Goal: Task Accomplishment & Management: Manage account settings

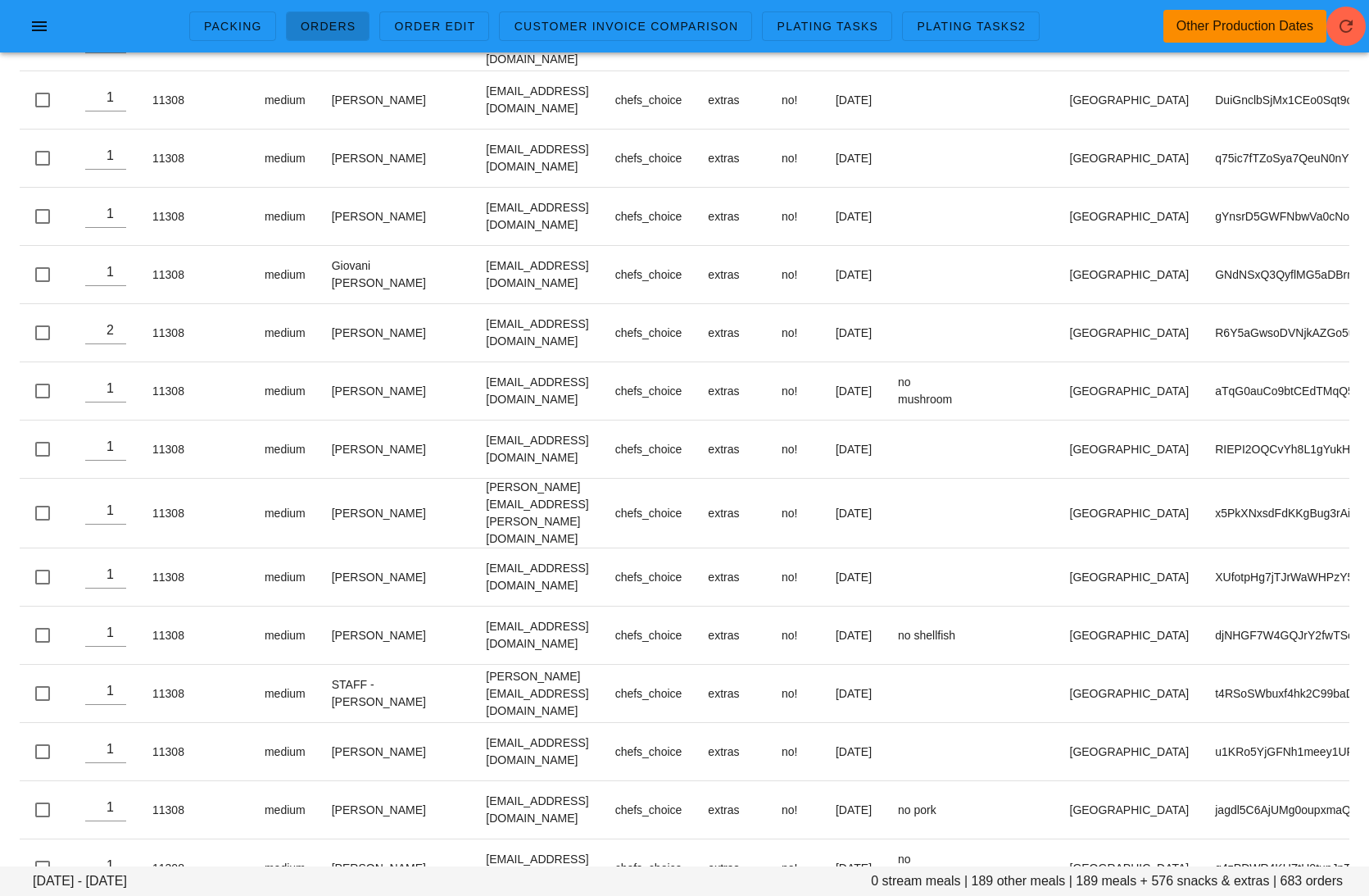
scroll to position [33990, 0]
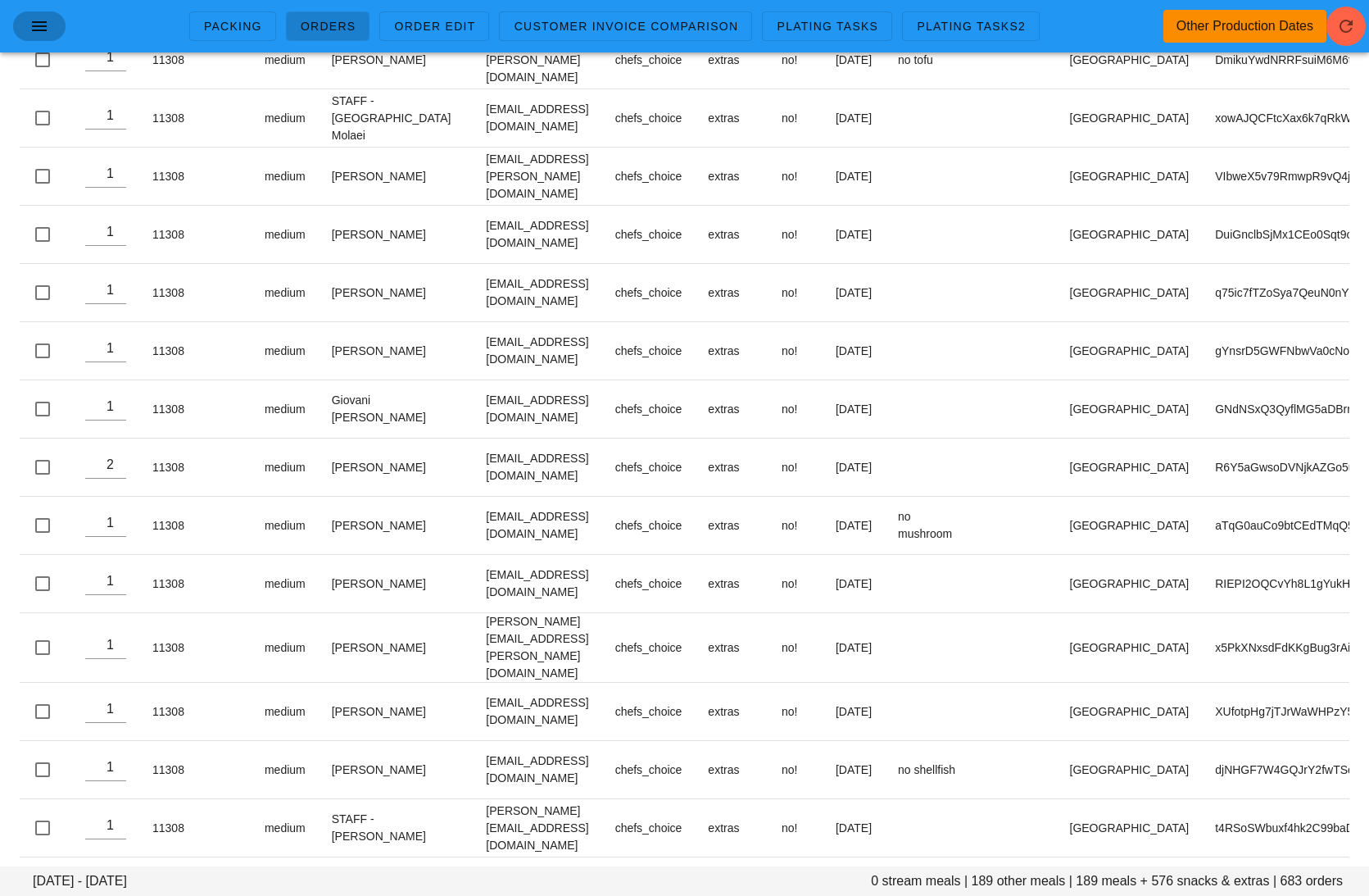
click at [16, 16] on button "button" at bounding box center [40, 26] width 52 height 29
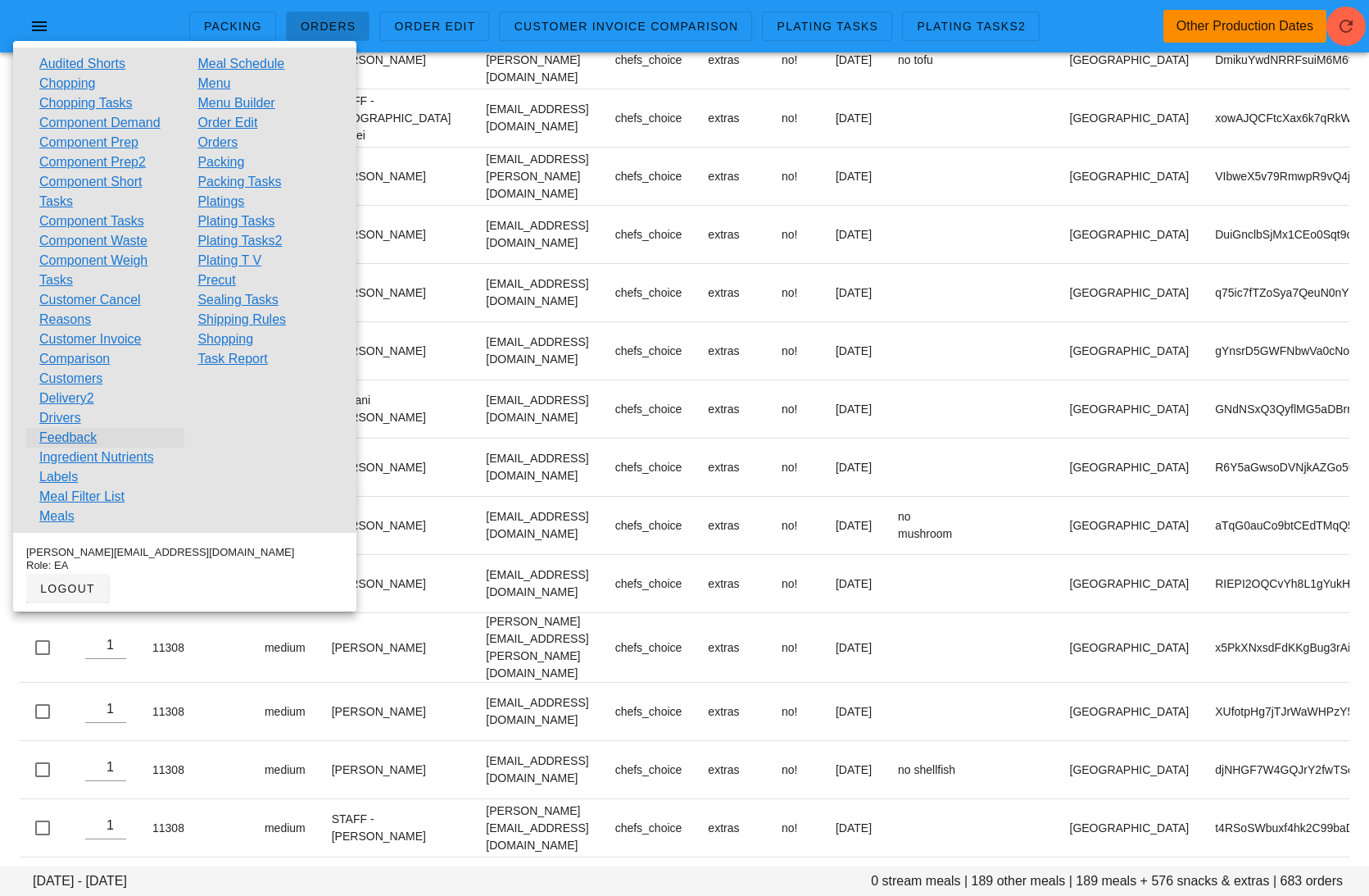
click at [72, 435] on link "Feedback" at bounding box center [68, 437] width 57 height 19
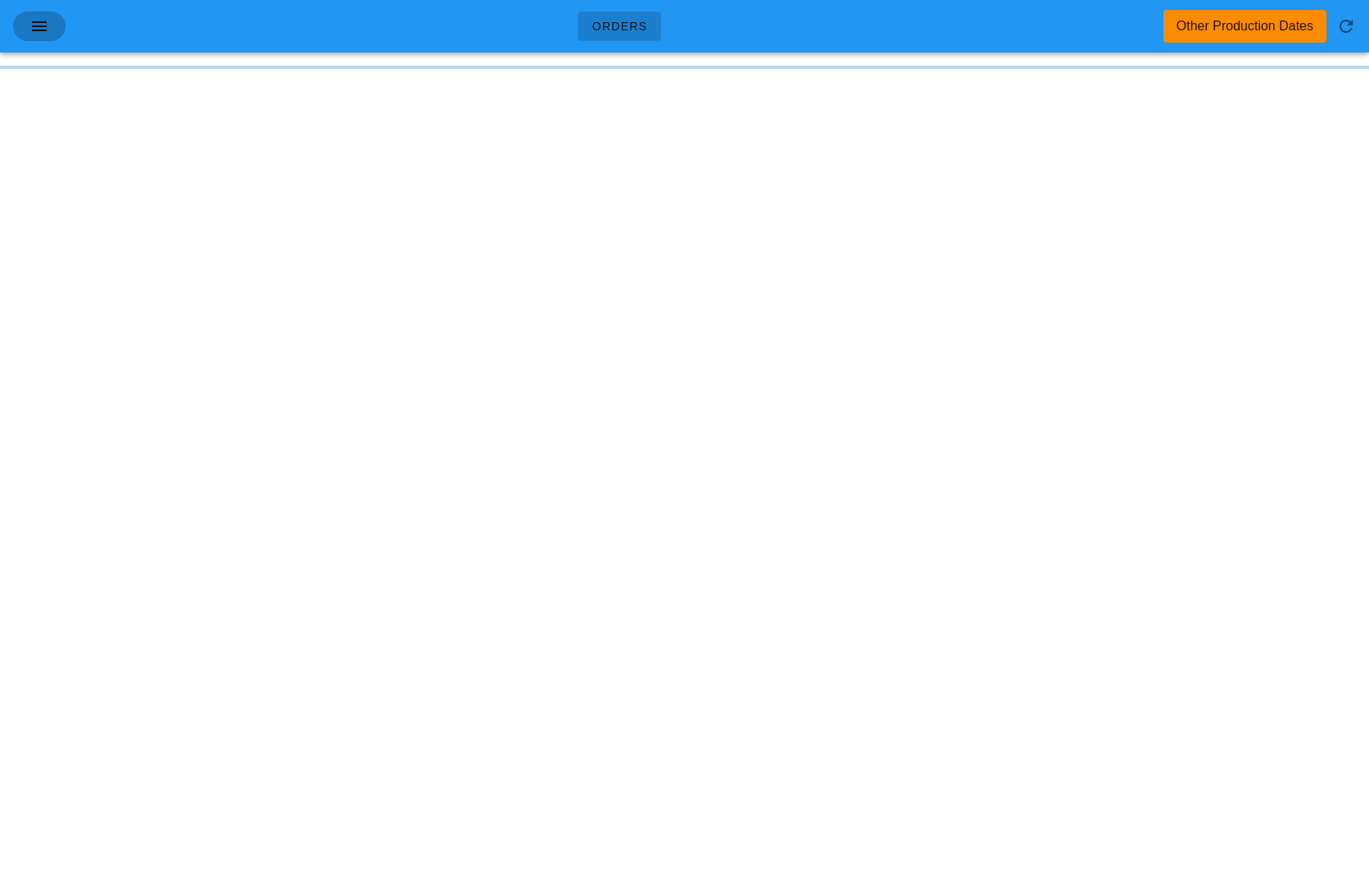
click at [51, 24] on span "button" at bounding box center [39, 26] width 26 height 19
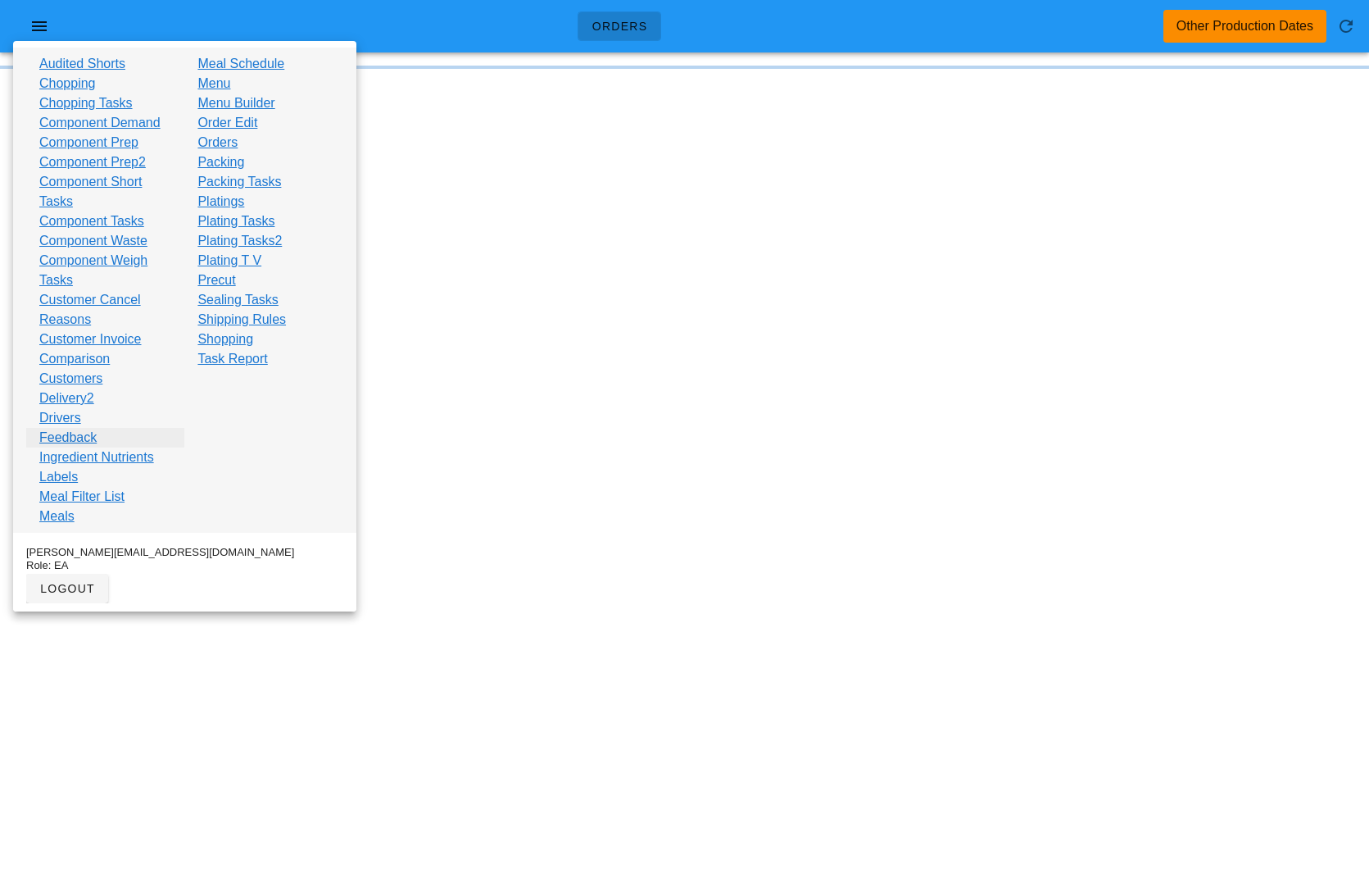
click at [83, 432] on link "Feedback" at bounding box center [68, 437] width 57 height 19
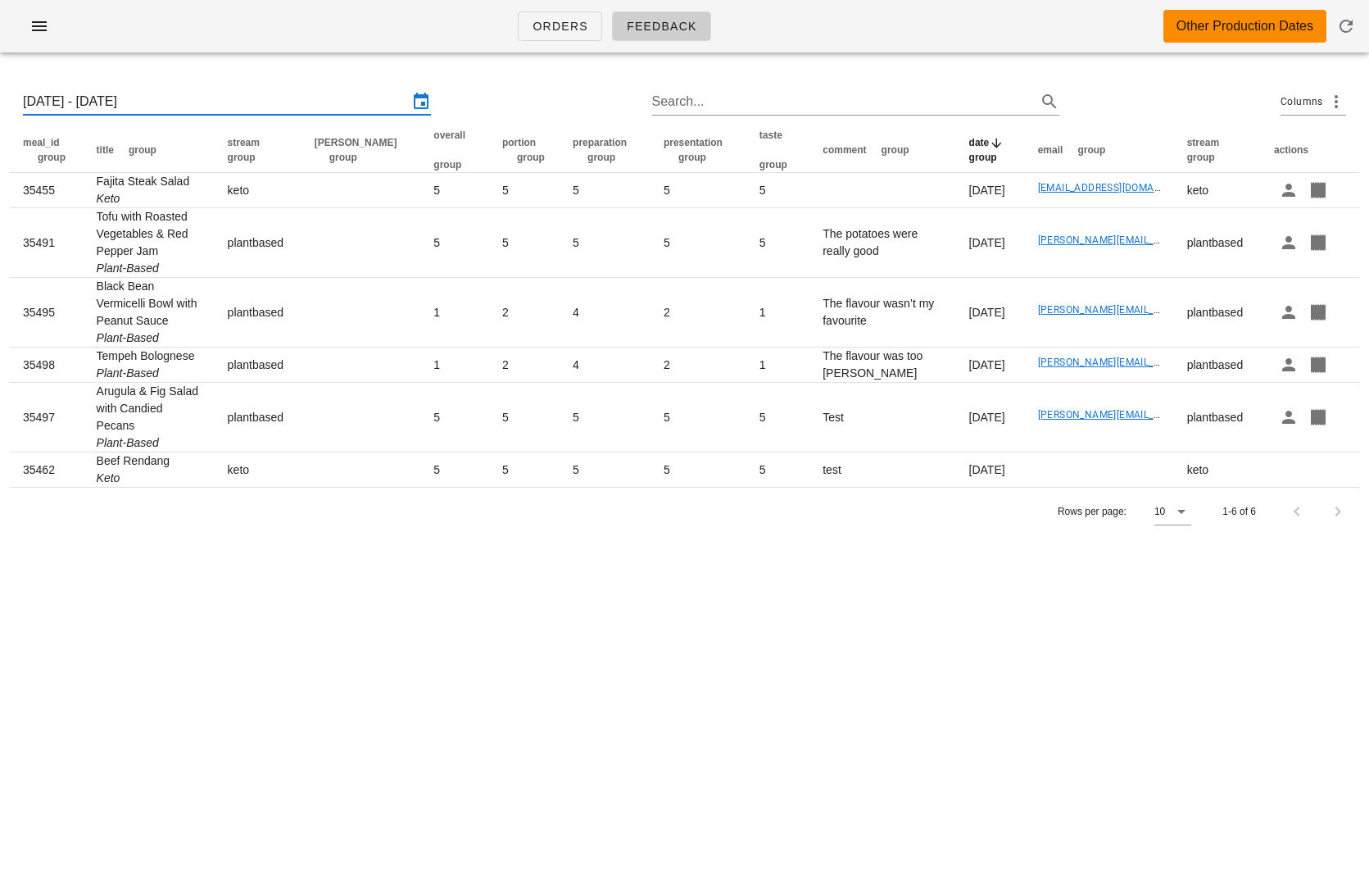
click at [251, 110] on input "Sun 7 Sep 2025 - Sun 14 Sep 2025" at bounding box center [216, 101] width 385 height 26
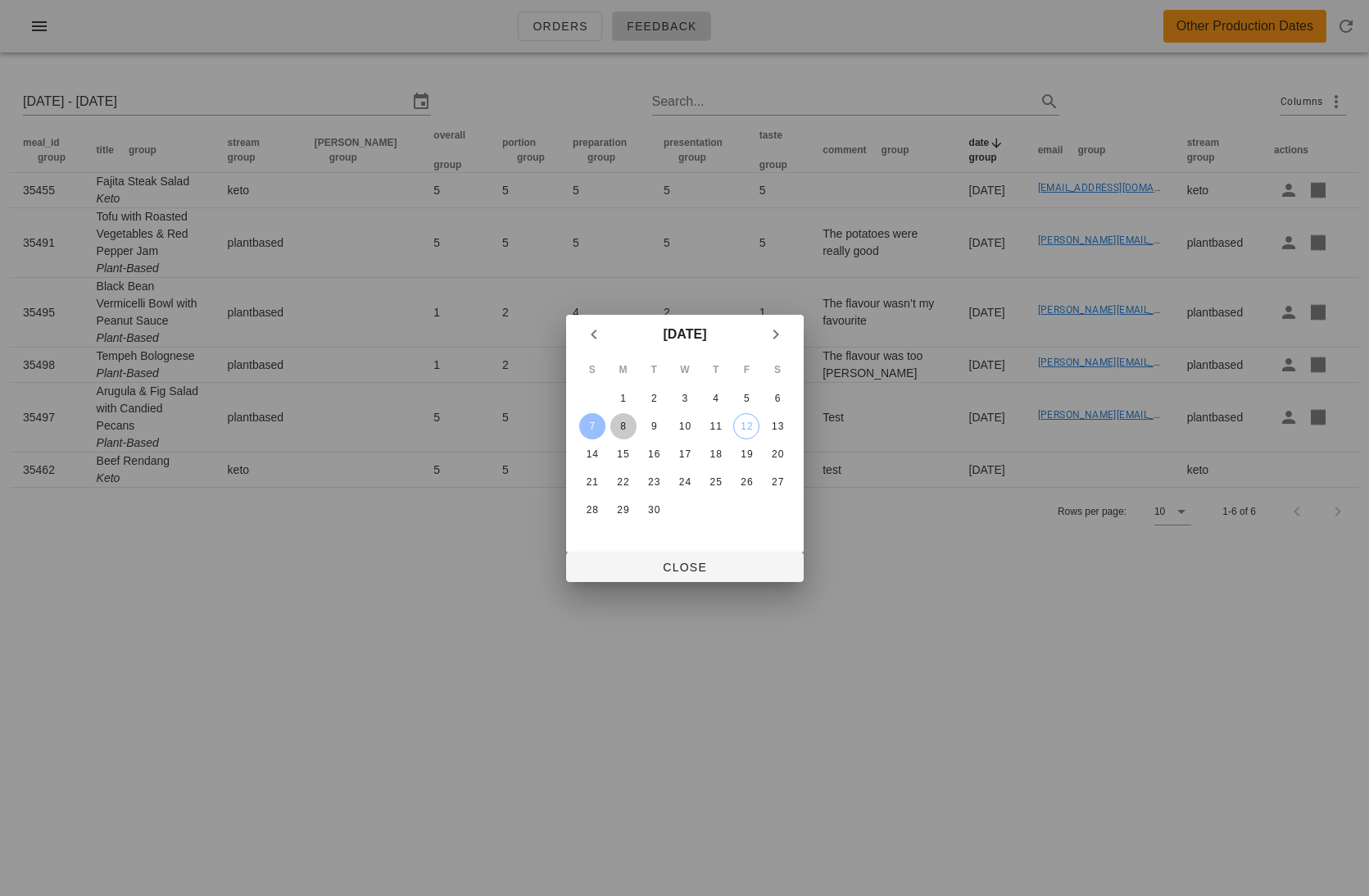
click at [623, 422] on div "8" at bounding box center [622, 426] width 26 height 12
click at [597, 441] on button "14" at bounding box center [591, 454] width 26 height 26
click at [596, 451] on div "14" at bounding box center [591, 454] width 26 height 12
click at [620, 430] on div "8" at bounding box center [622, 426] width 26 height 12
click at [585, 454] on div "14" at bounding box center [591, 454] width 26 height 12
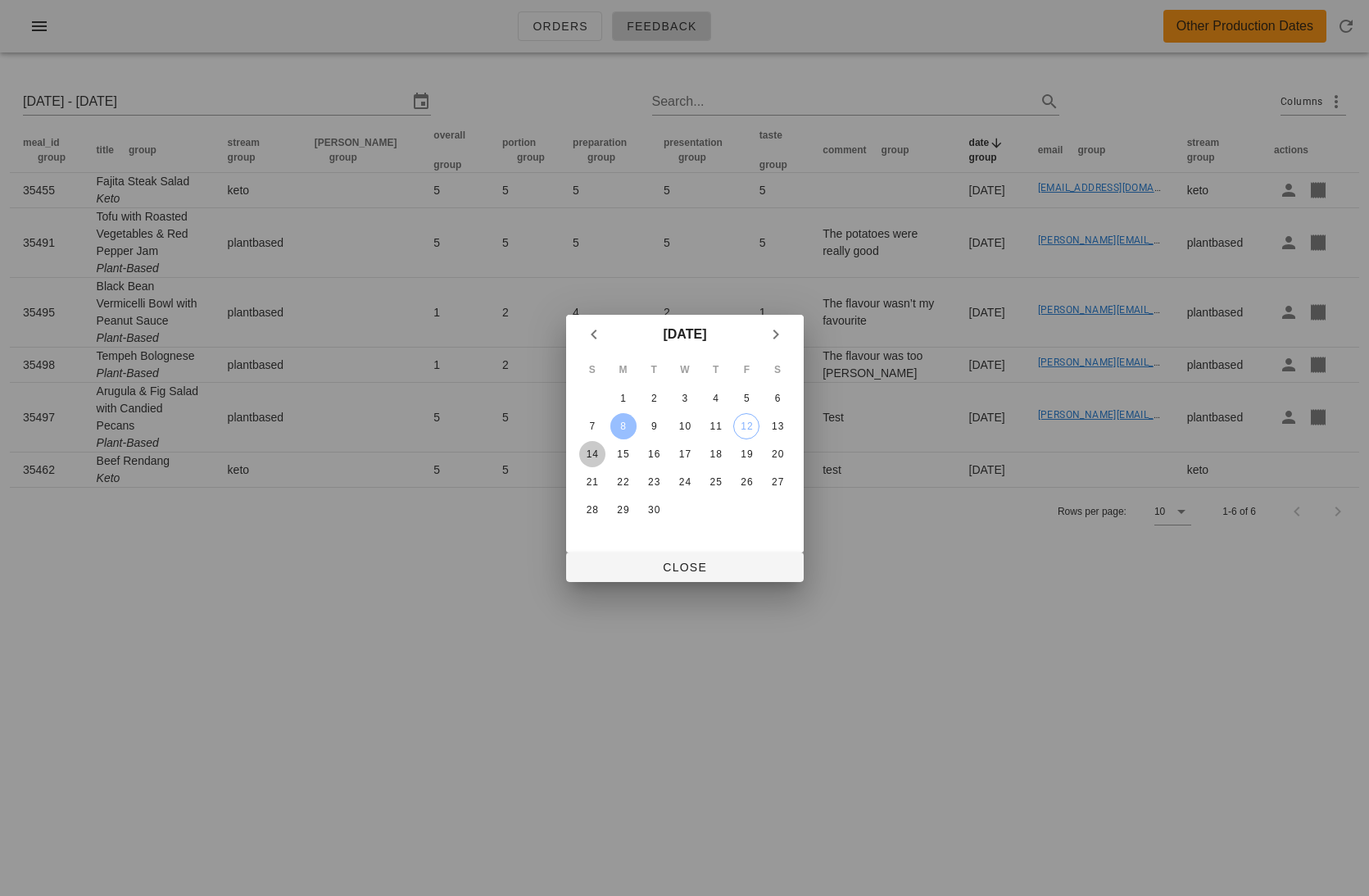
type input "Mon 8 Sep 2025 - Sun 14 Sep 2025"
click at [691, 565] on span "Close" at bounding box center [685, 567] width 211 height 14
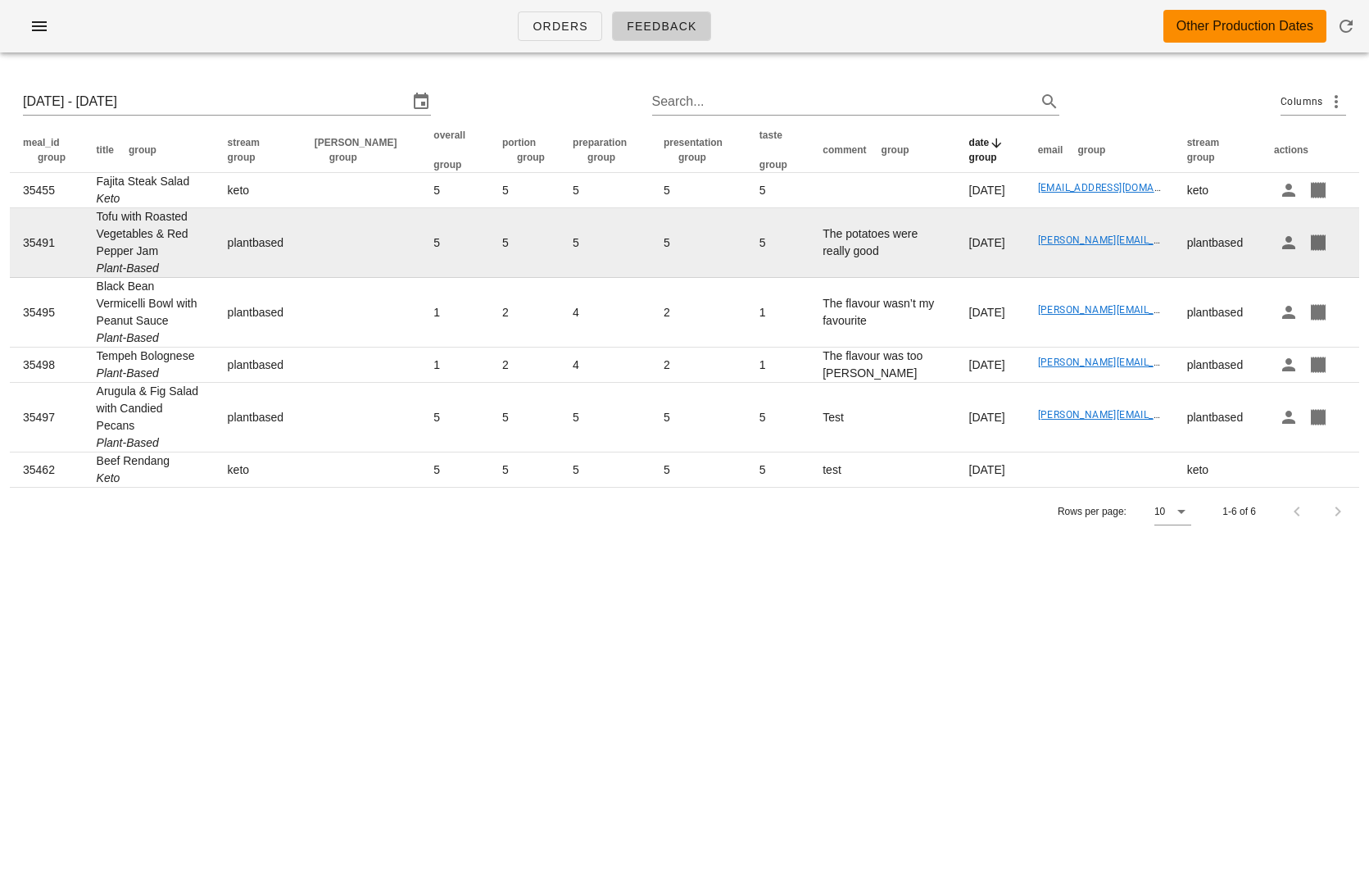
drag, startPoint x: 166, startPoint y: 238, endPoint x: 96, endPoint y: 204, distance: 77.8
click at [96, 208] on td "Tofu with Roasted Vegetables & Red Pepper Jam Plant-Based" at bounding box center [148, 243] width 131 height 70
copy td "Tofu with Roasted Vegetables & Red Pepper Jam"
drag, startPoint x: 852, startPoint y: 255, endPoint x: 813, endPoint y: 212, distance: 58.1
click at [813, 213] on td "The potatoes were really good" at bounding box center [882, 243] width 146 height 70
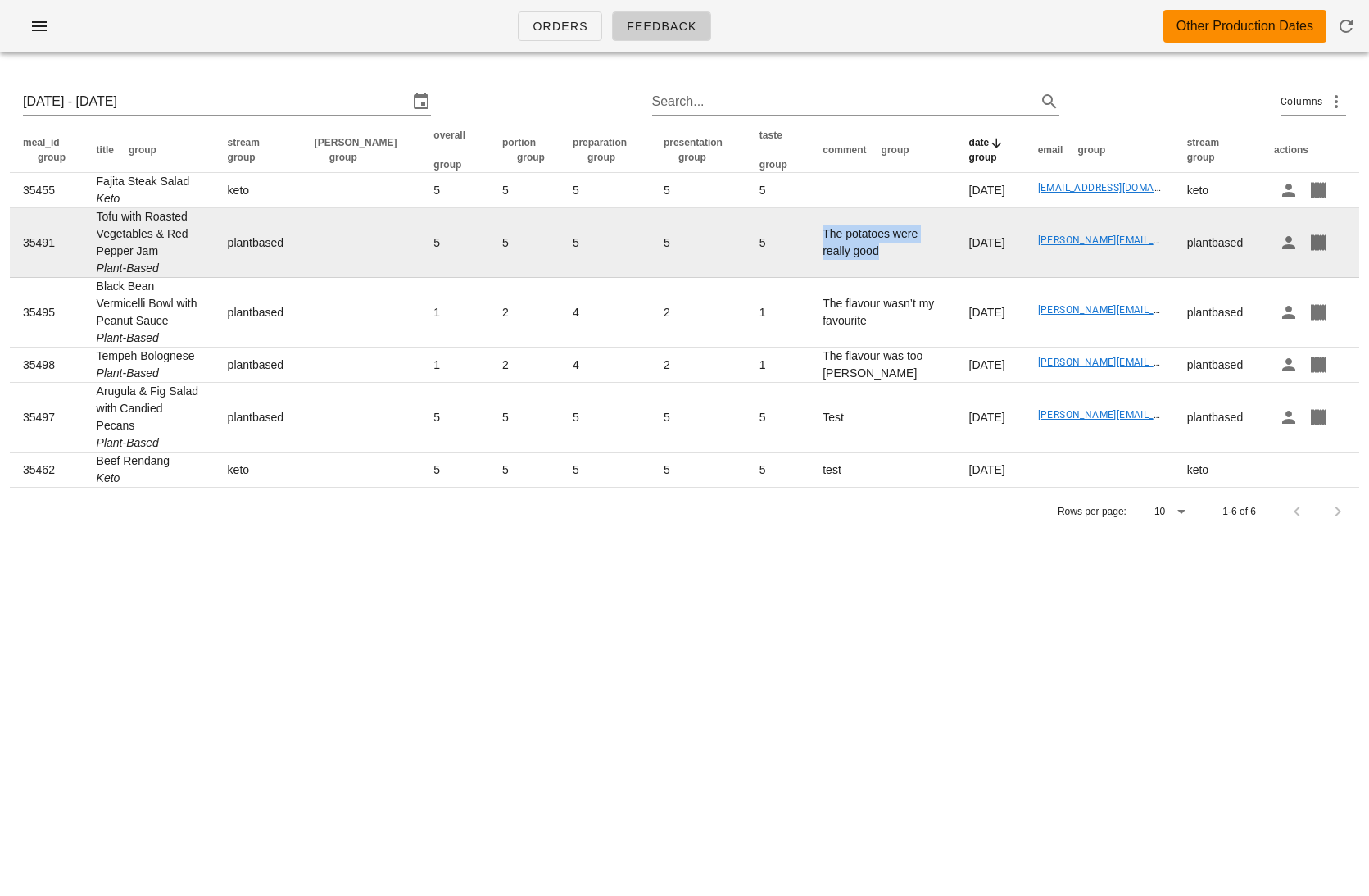
copy td "The potatoes were really good"
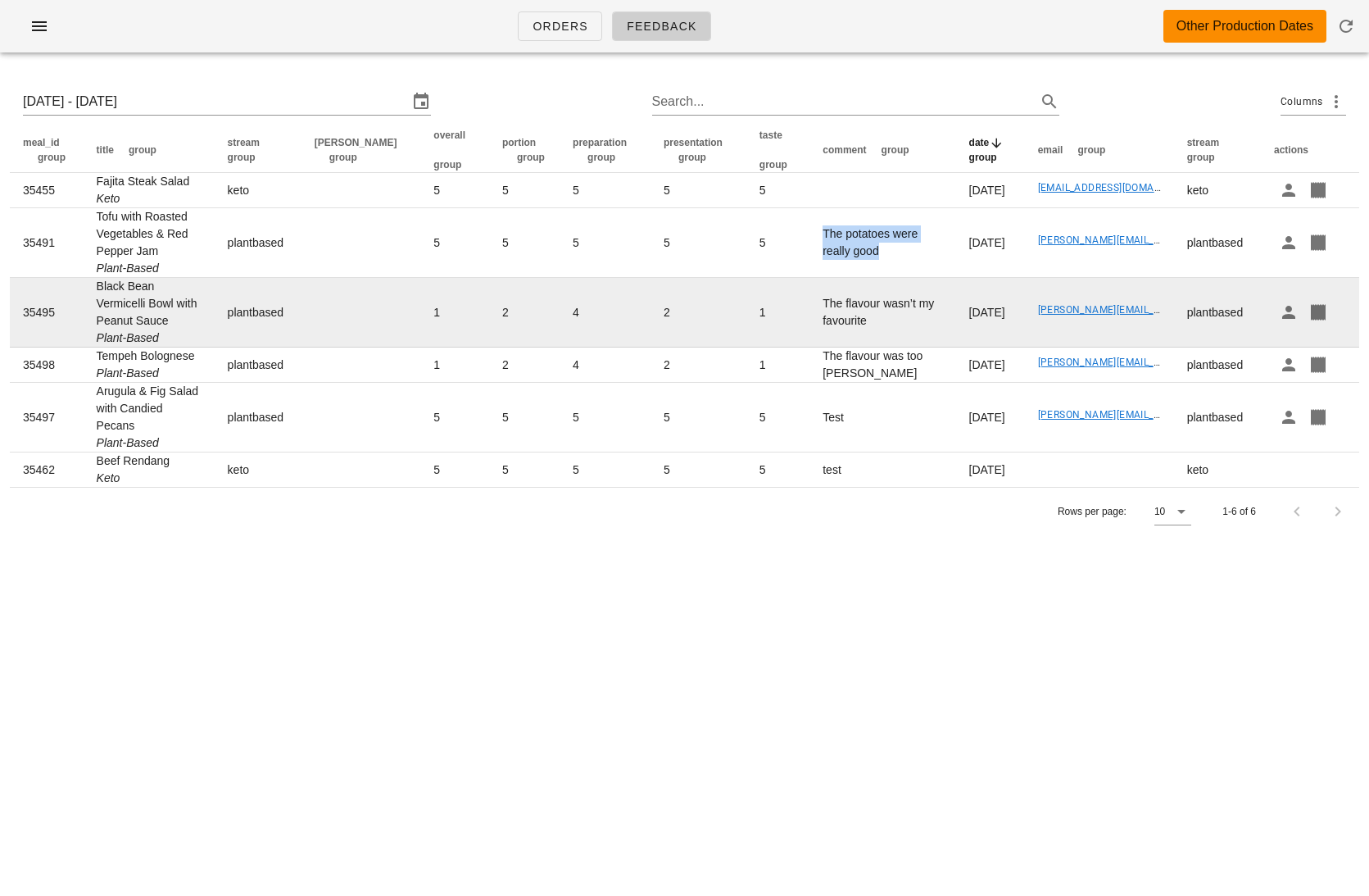
drag, startPoint x: 228, startPoint y: 286, endPoint x: 97, endPoint y: 277, distance: 131.3
click at [97, 278] on td "Black Bean Vermicelli Bowl with Peanut Sauce Plant-Based" at bounding box center [148, 313] width 131 height 70
copy td "Black Bean Vermicelli Bowl with Peanut Sauce"
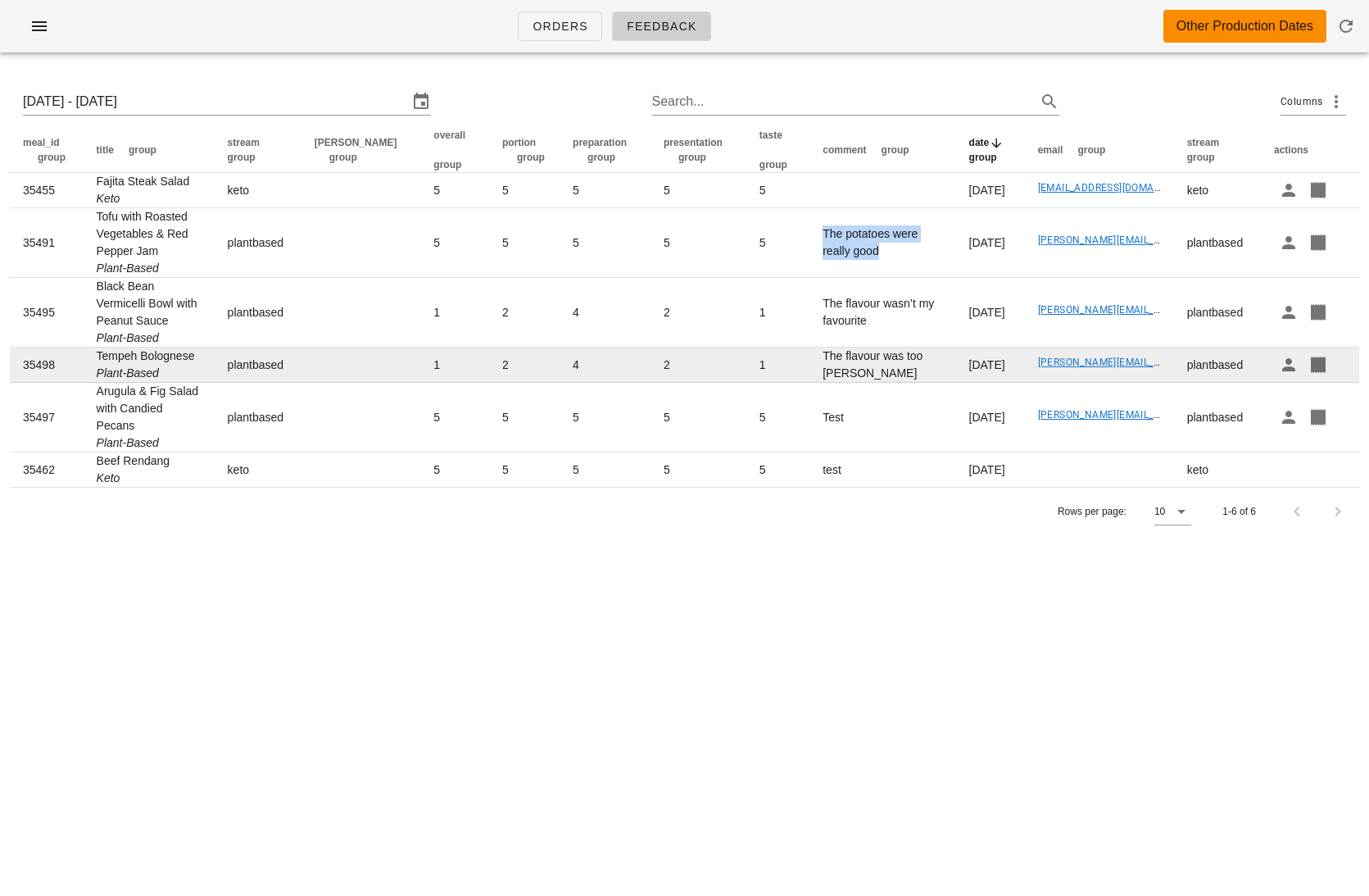
drag, startPoint x: 208, startPoint y: 324, endPoint x: 99, endPoint y: 324, distance: 109.0
click at [99, 347] on td "Tempeh Bolognese Plant-Based" at bounding box center [148, 365] width 131 height 35
copy td "Tempeh Bolognese"
drag, startPoint x: 878, startPoint y: 341, endPoint x: 808, endPoint y: 326, distance: 71.6
click at [810, 347] on td "The flavour was too bland" at bounding box center [882, 365] width 146 height 35
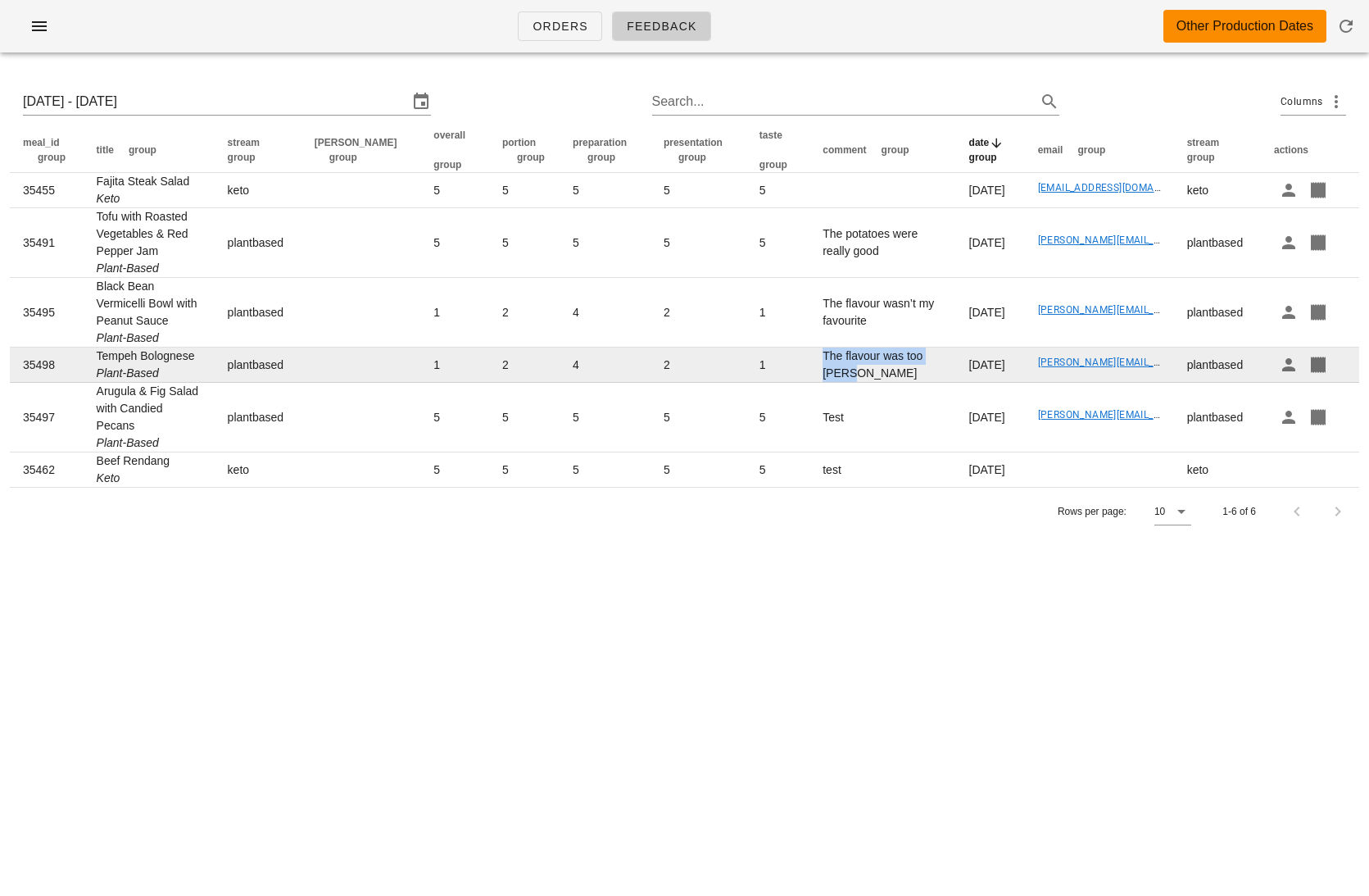
copy td "The flavour was too bland"
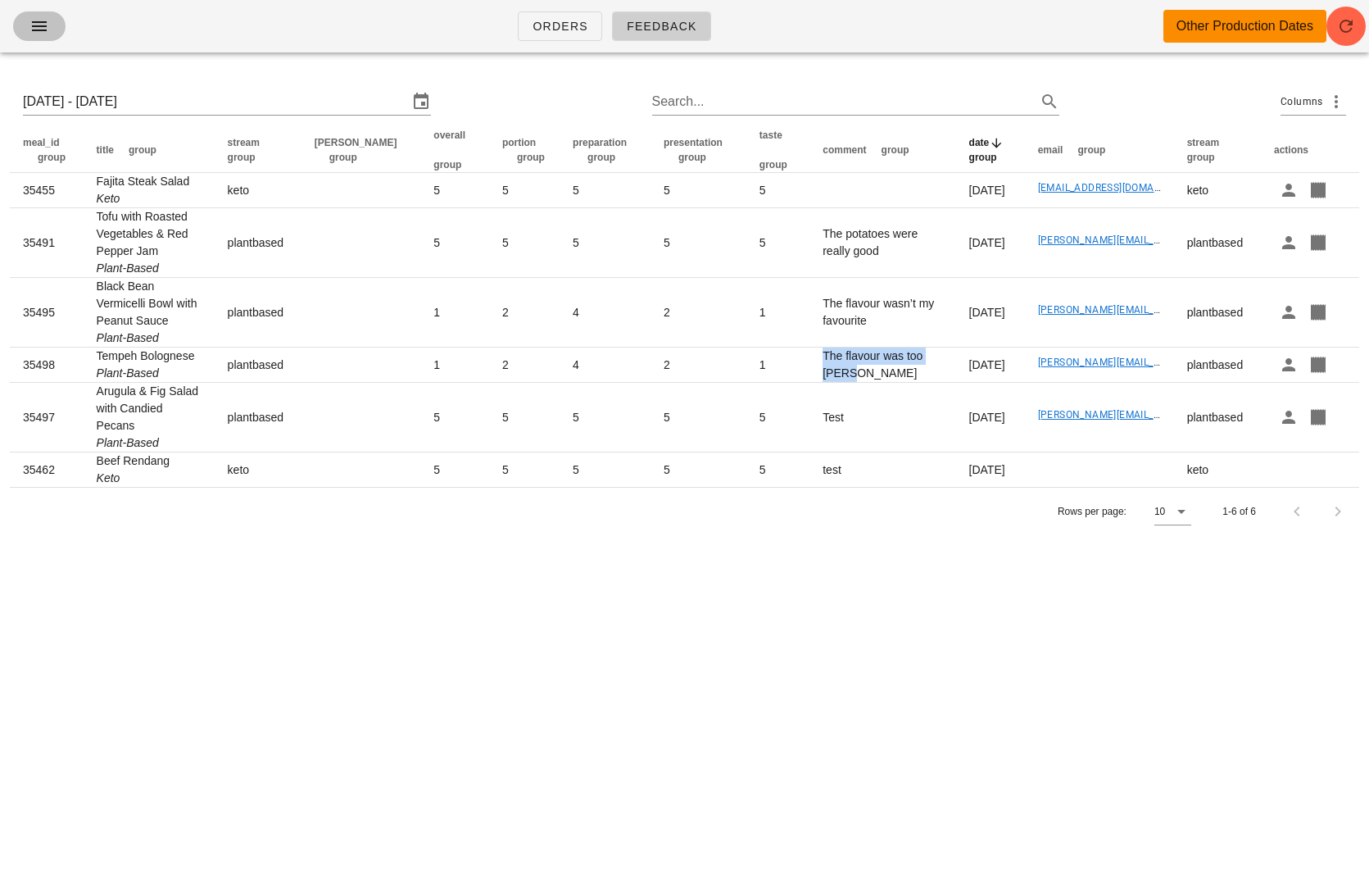
click at [40, 37] on button "button" at bounding box center [40, 26] width 52 height 29
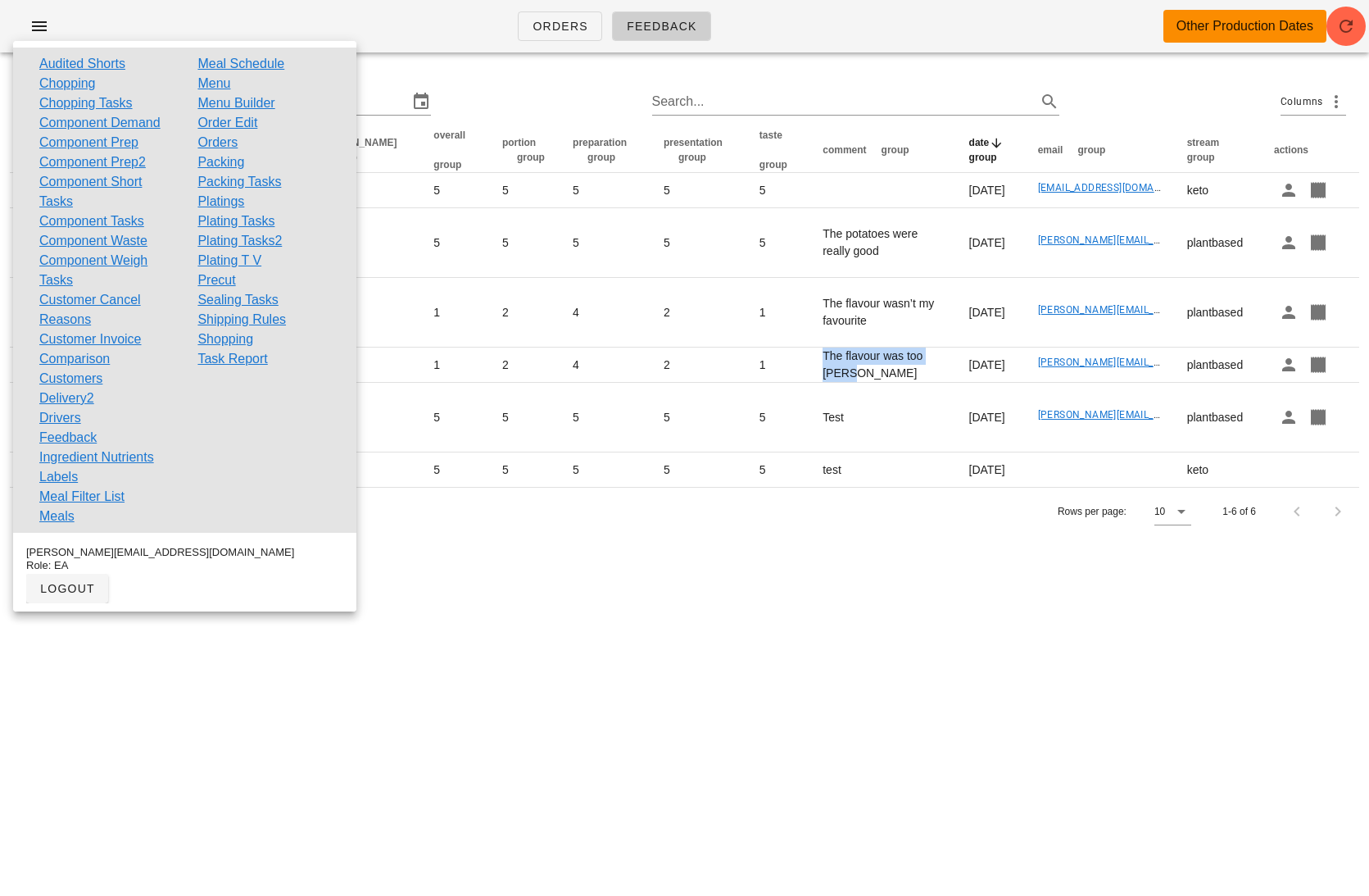
click at [219, 135] on link "Orders" at bounding box center [217, 142] width 40 height 19
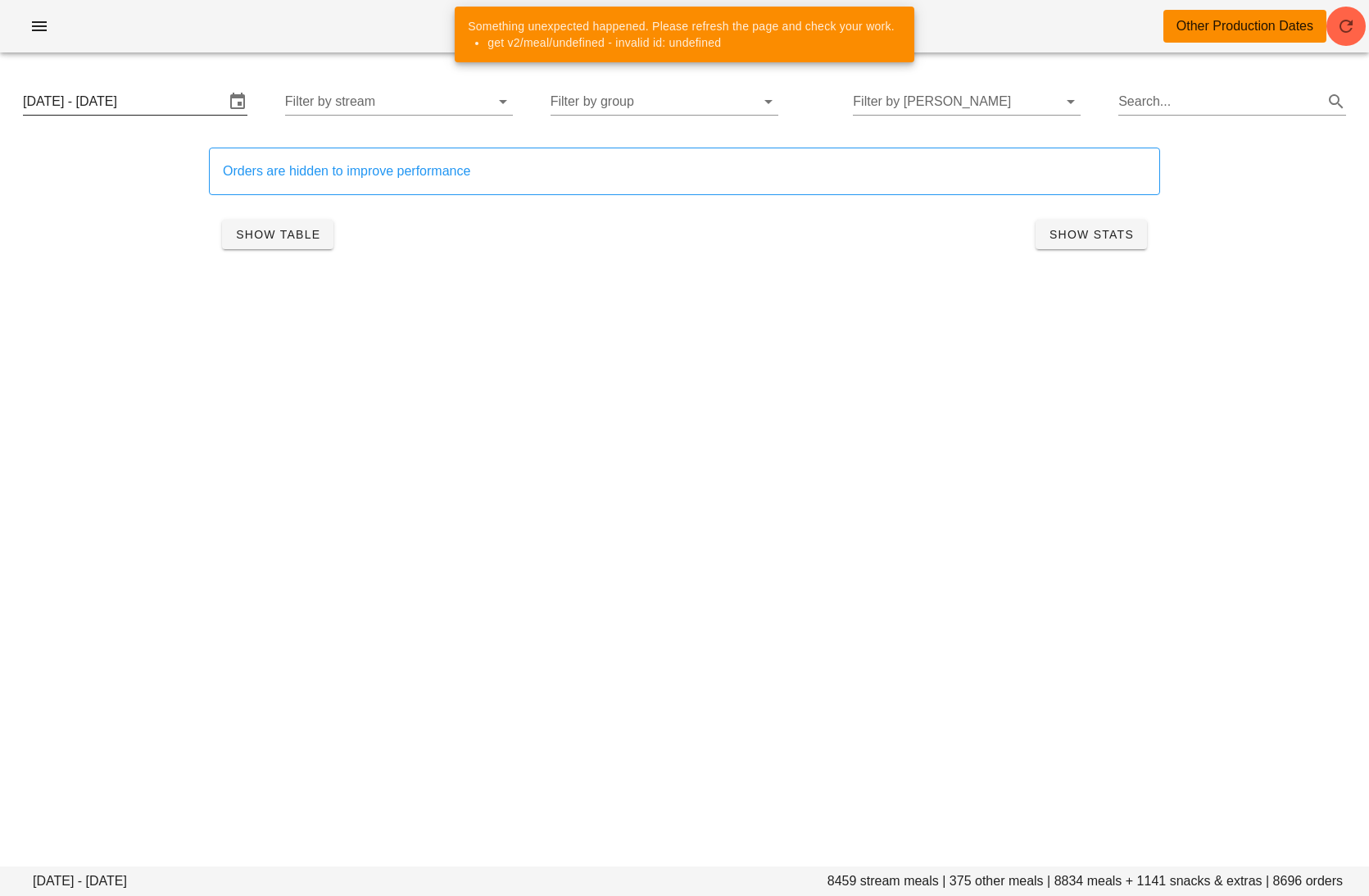
click at [207, 104] on input "Monday September 8 - Sunday September 14" at bounding box center [124, 101] width 201 height 26
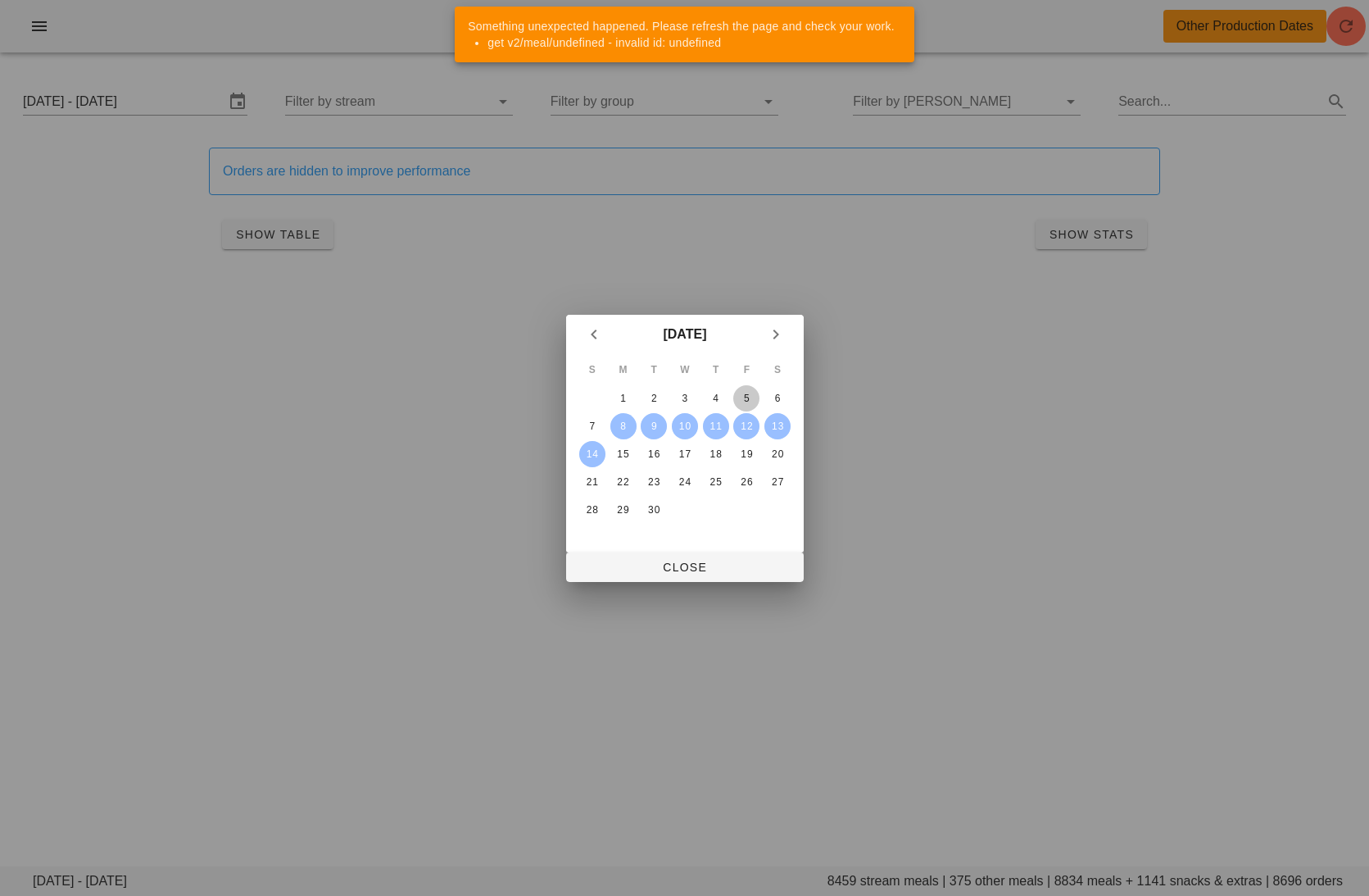
click at [746, 397] on div "5" at bounding box center [746, 399] width 26 height 12
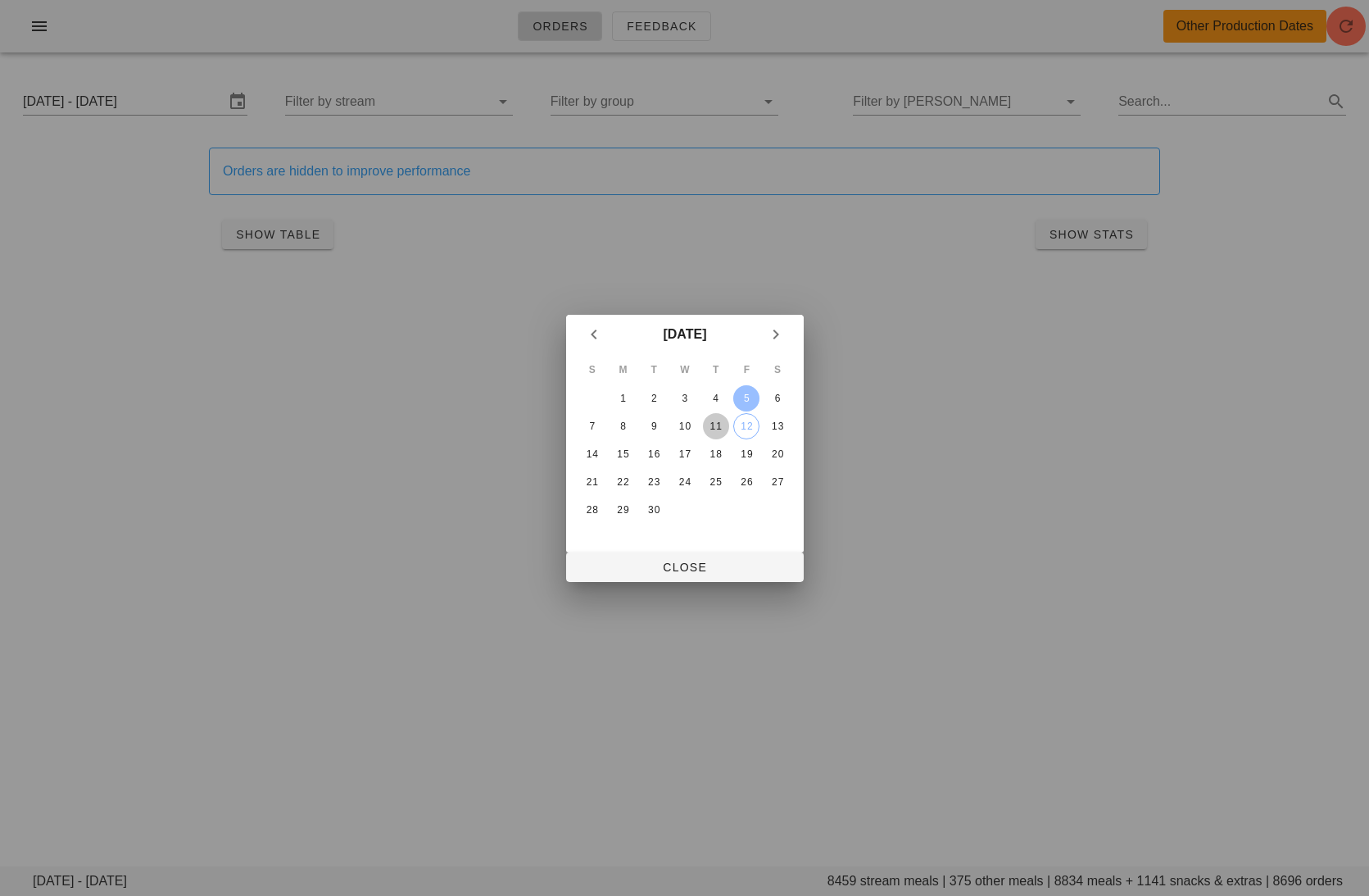
click at [724, 424] on div "11" at bounding box center [715, 426] width 26 height 12
click at [746, 569] on span "Close" at bounding box center [685, 567] width 211 height 14
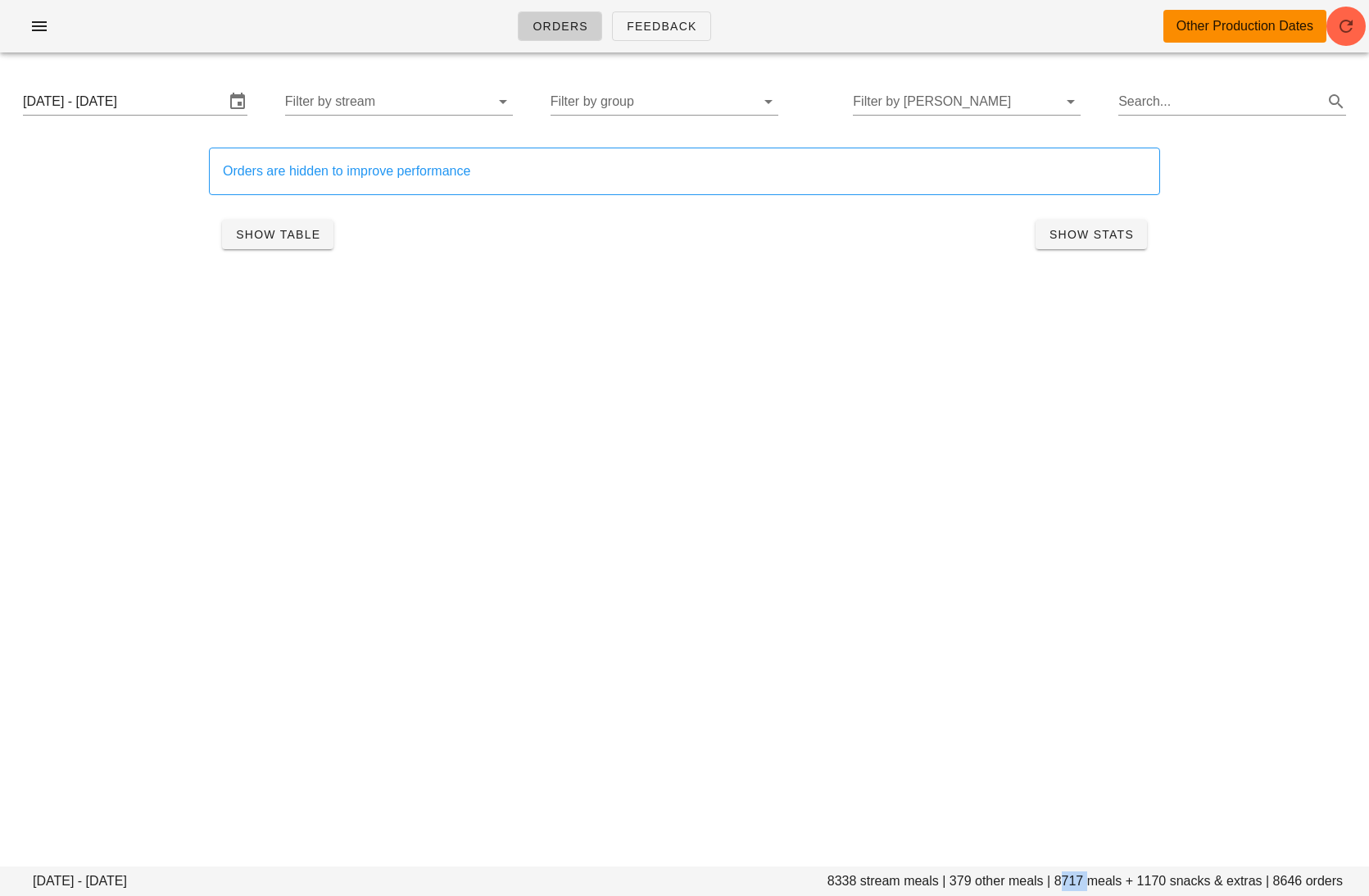
drag, startPoint x: 1088, startPoint y: 879, endPoint x: 1057, endPoint y: 877, distance: 31.1
click at [1057, 878] on footer "Friday September 5 - Thursday September 11 8338 stream meals | 379 other meals …" at bounding box center [684, 881] width 1369 height 29
copy footer "8717"
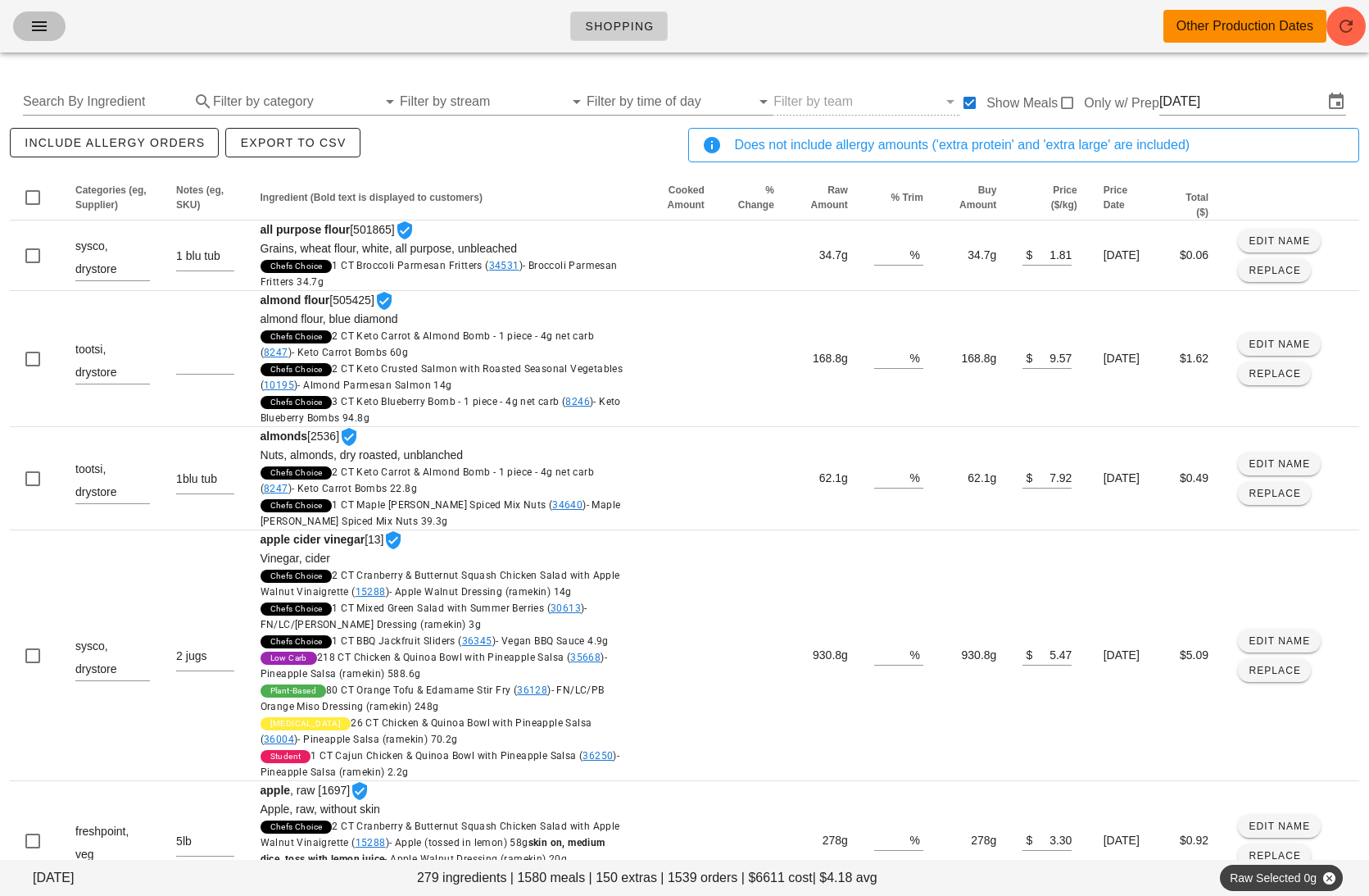
click at [35, 37] on button "button" at bounding box center [40, 26] width 52 height 29
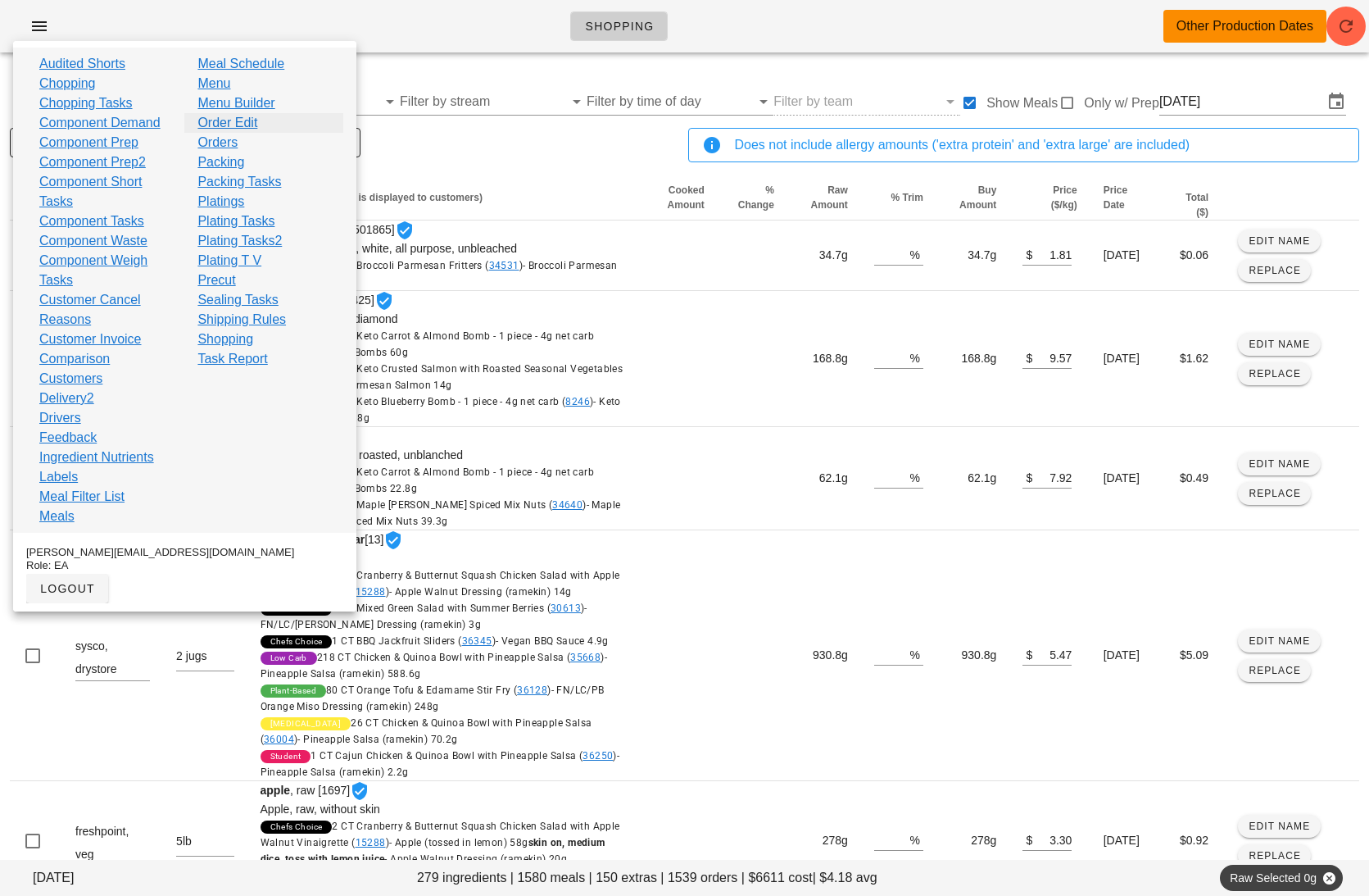
click at [237, 128] on link "Order Edit" at bounding box center [227, 123] width 60 height 19
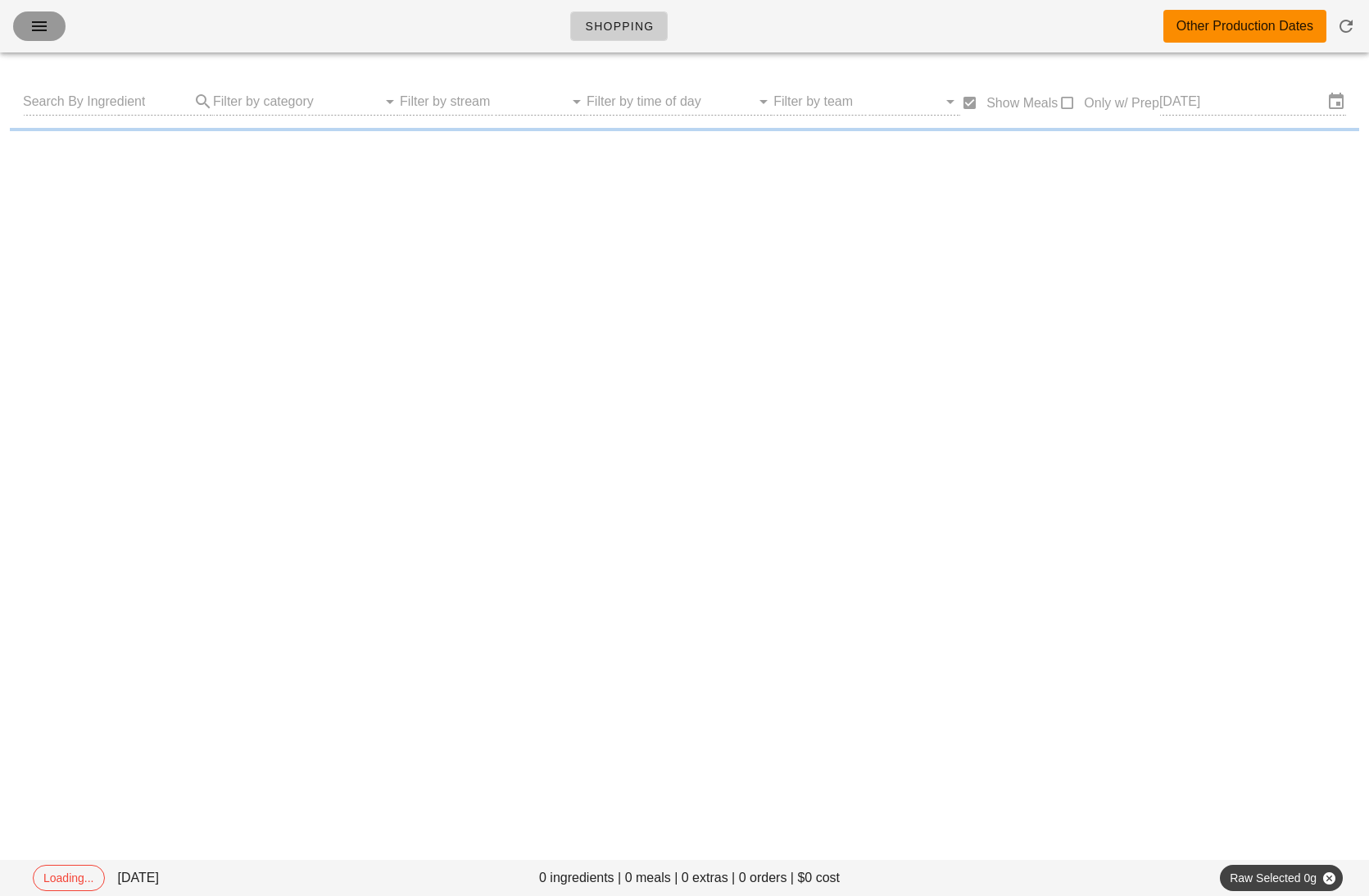
click at [43, 30] on icon "button" at bounding box center [39, 26] width 19 height 19
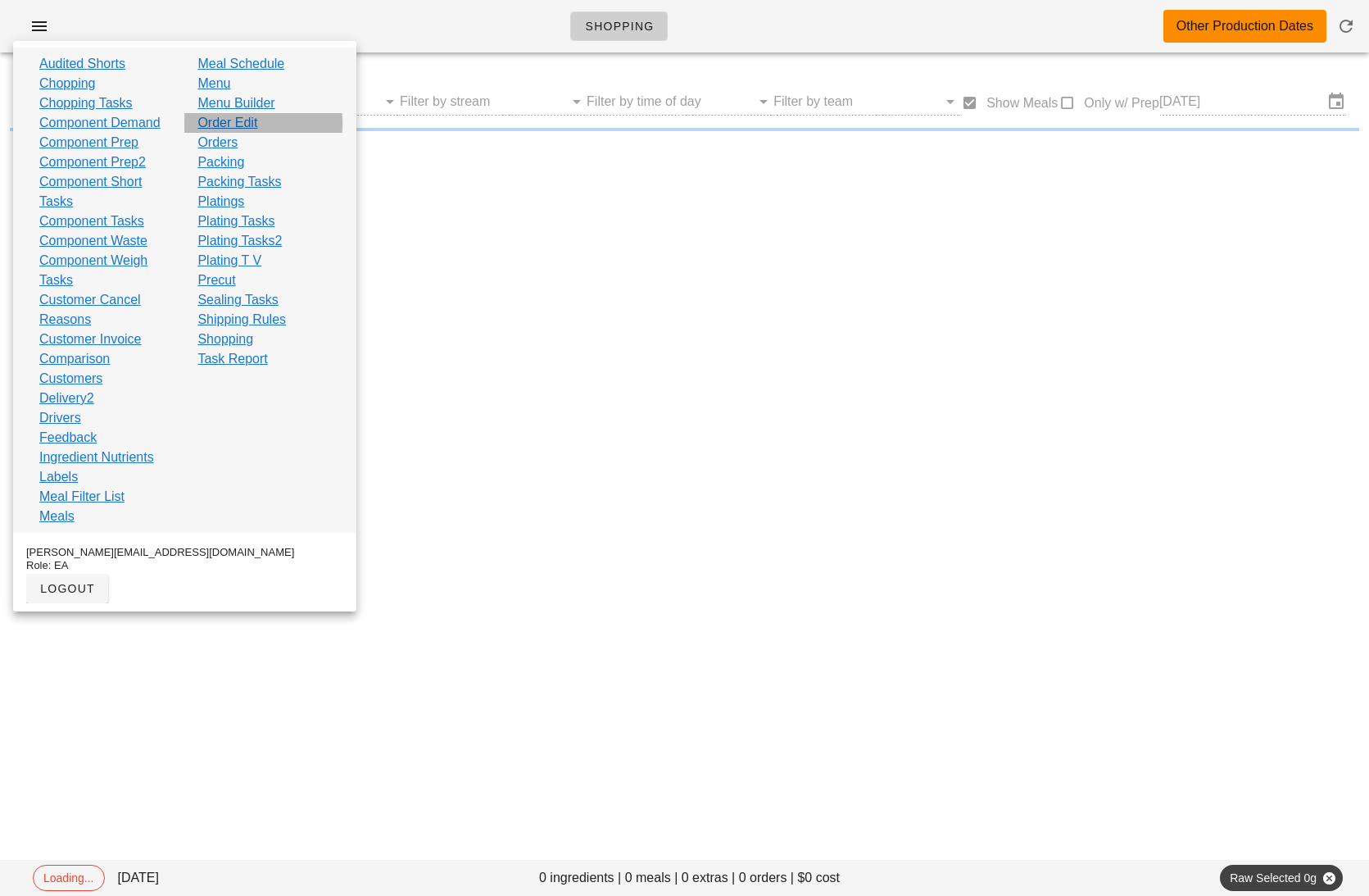
click at [249, 120] on link "Order Edit" at bounding box center [227, 123] width 60 height 19
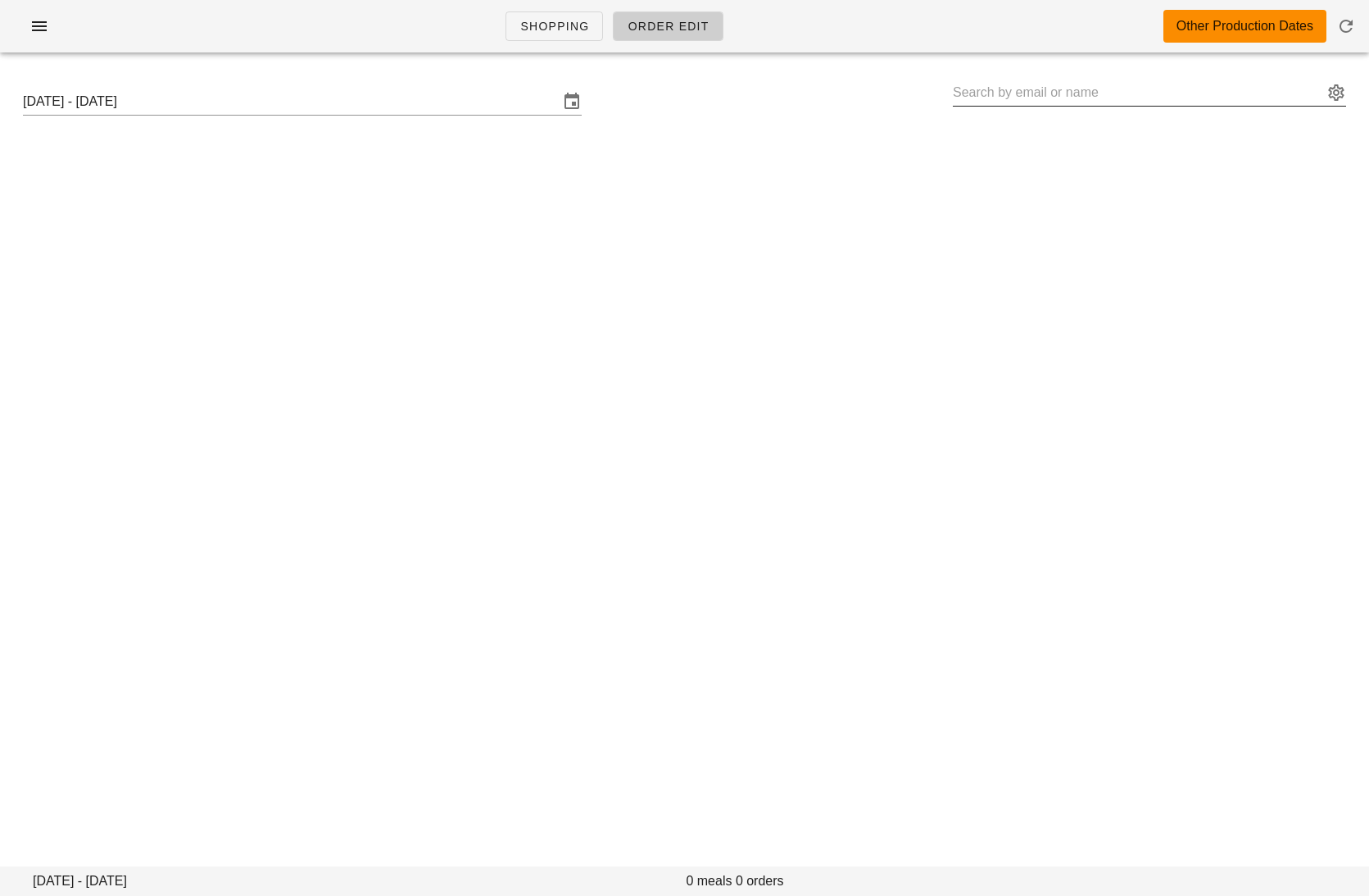
click at [965, 91] on input "text" at bounding box center [1138, 92] width 371 height 26
paste input "Clynch.rn@nseyes.ca"
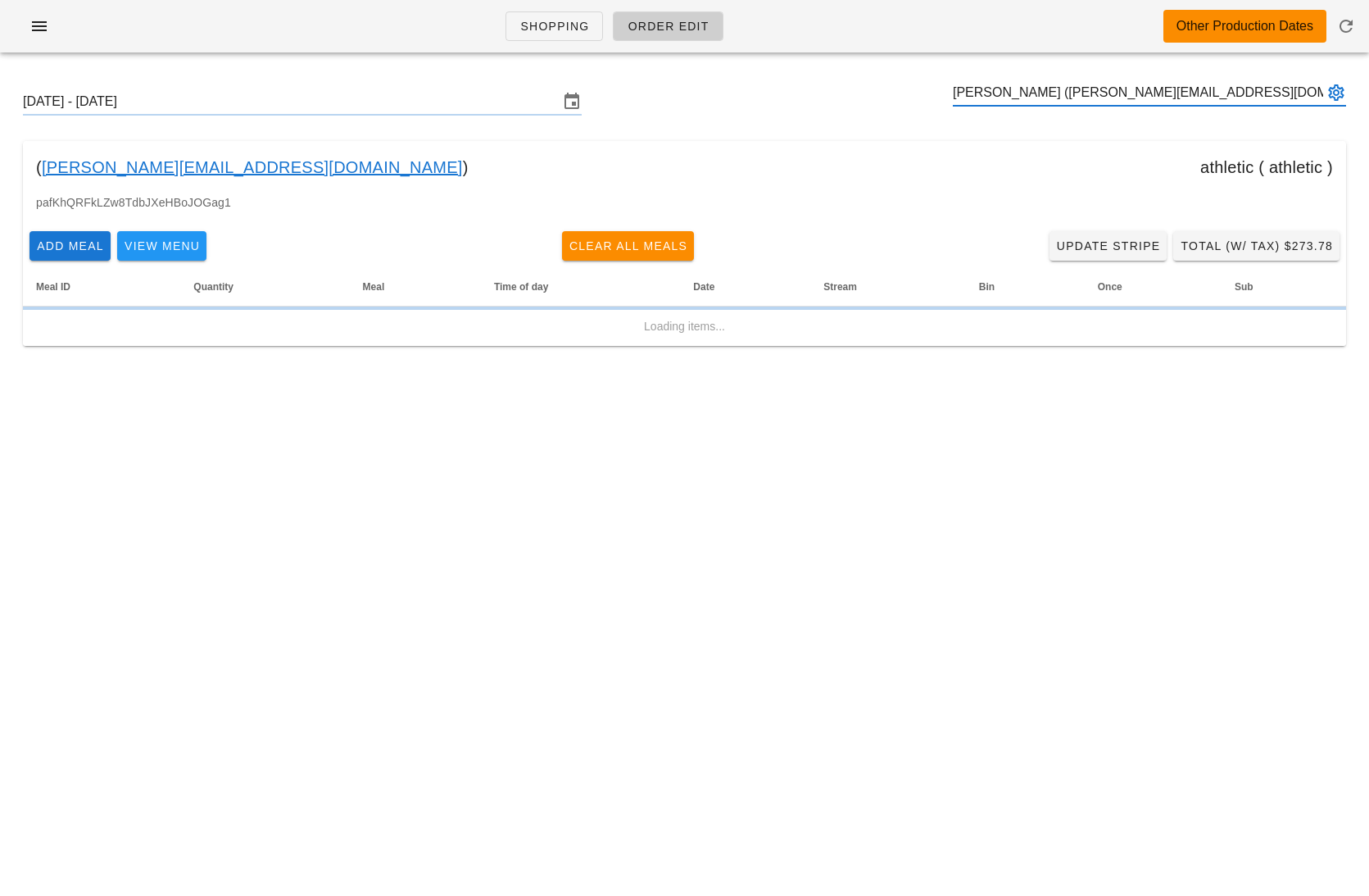
type input "Carol Lynch (Clynch.rn@nseyes.ca)"
click at [325, 110] on input "Sunday September 21 - Saturday September 27" at bounding box center [291, 101] width 536 height 26
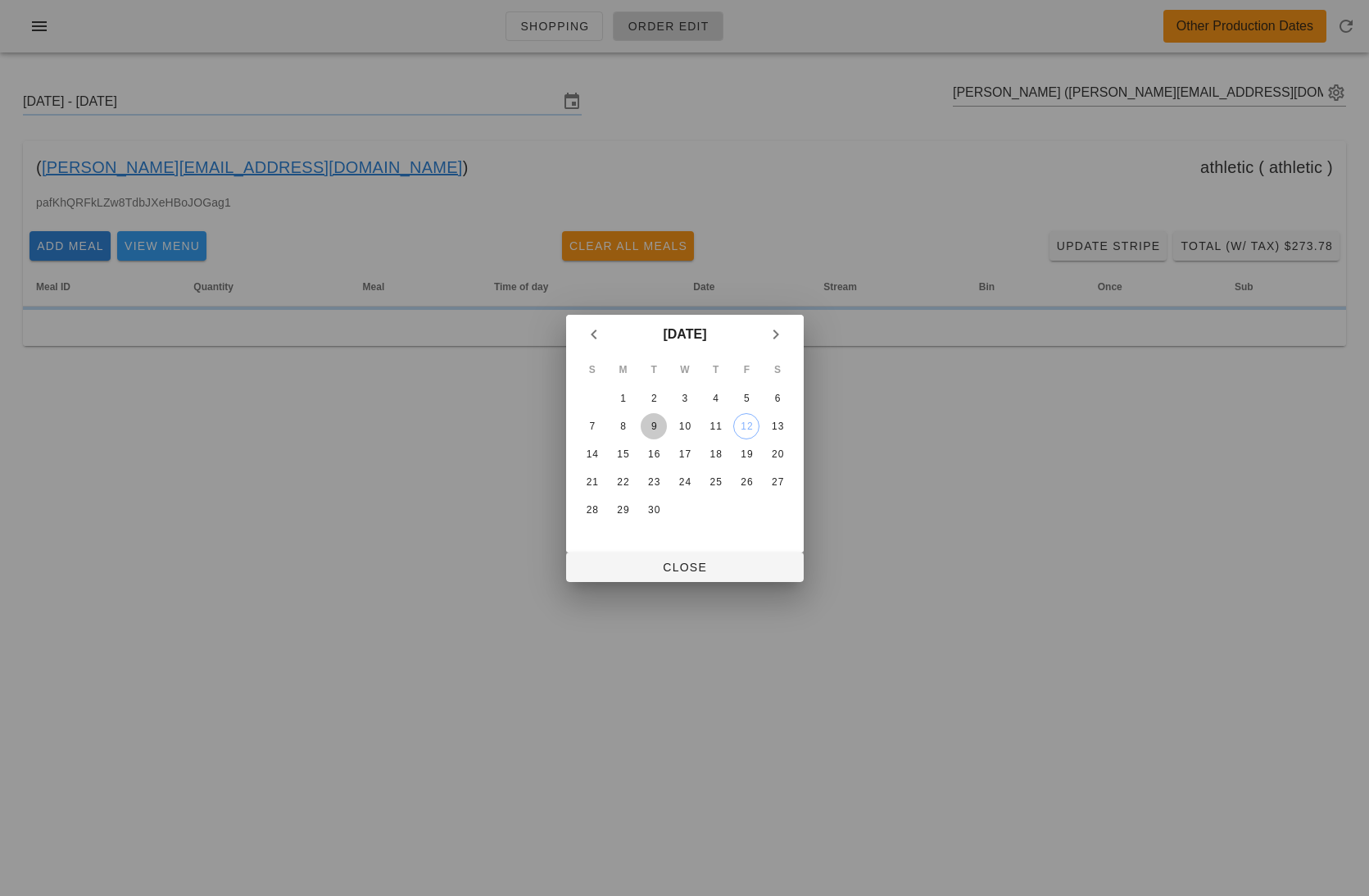
click at [662, 429] on div "9" at bounding box center [653, 426] width 26 height 12
click at [662, 451] on div "16" at bounding box center [653, 454] width 26 height 12
click at [693, 562] on span "Close" at bounding box center [685, 567] width 211 height 14
type input "Sunday September 14 - Saturday September 20"
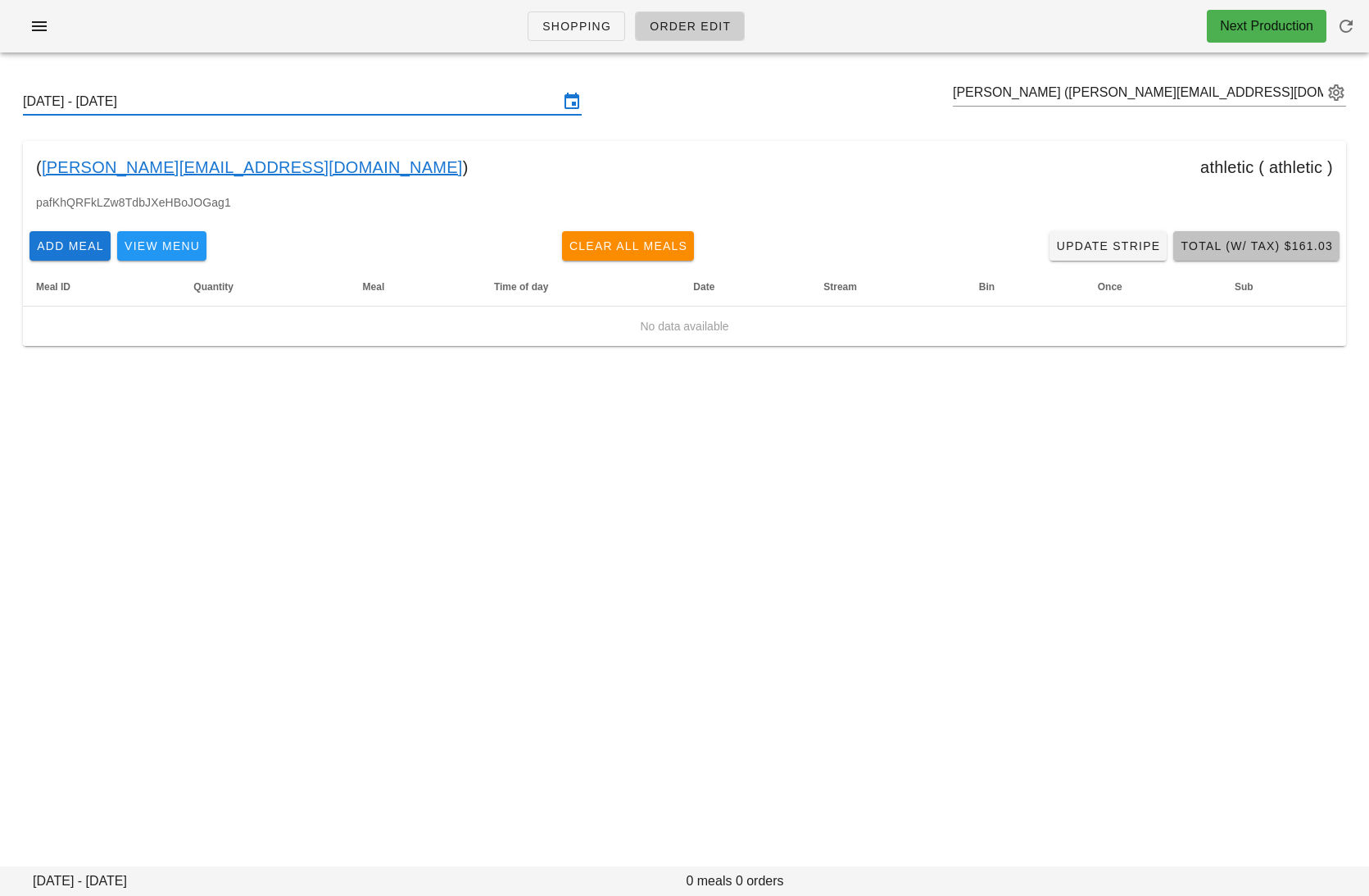
click at [1292, 245] on span "Total (w/ Tax) $161.03" at bounding box center [1256, 246] width 153 height 14
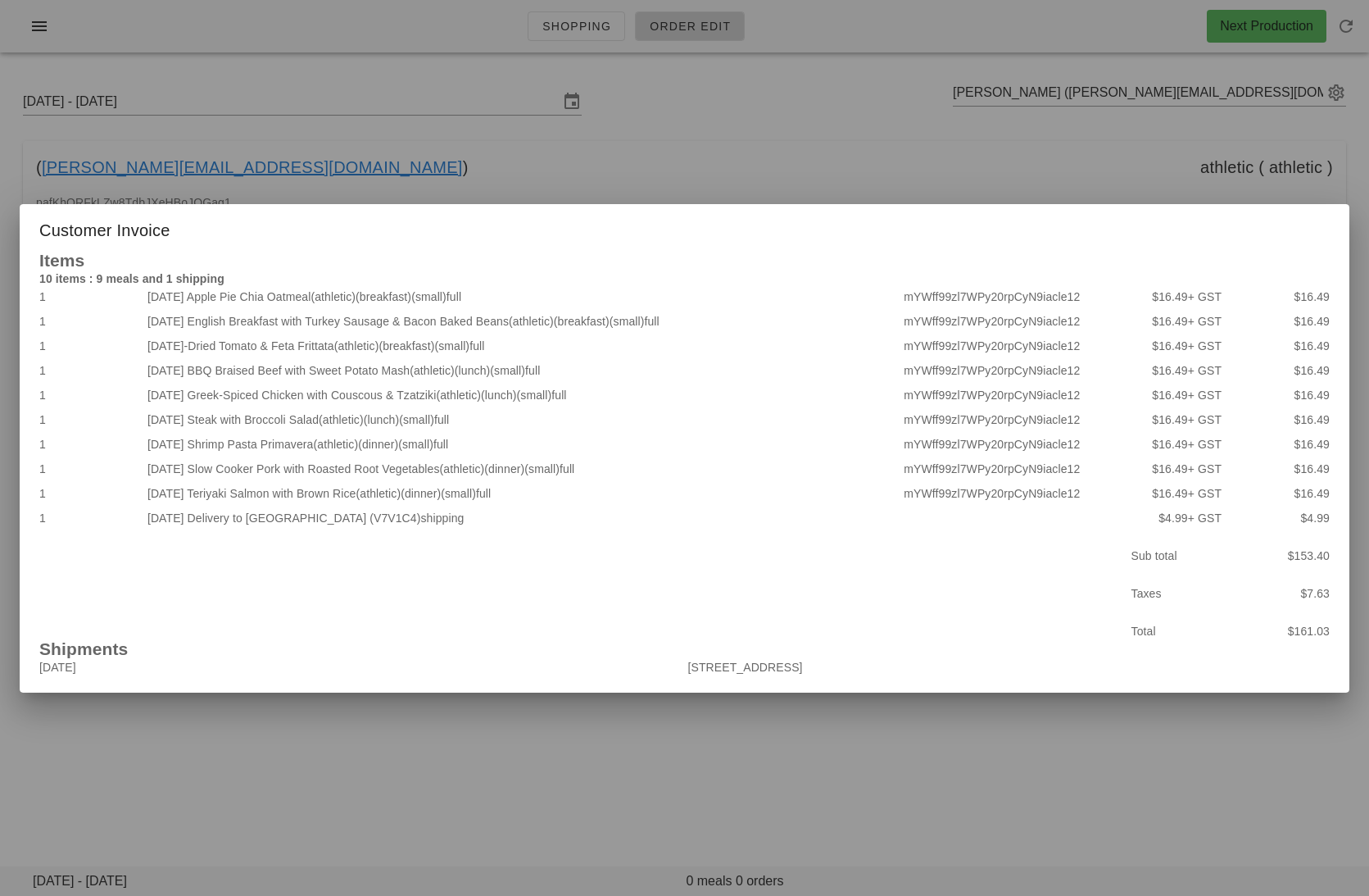
click at [772, 185] on div at bounding box center [684, 448] width 1369 height 896
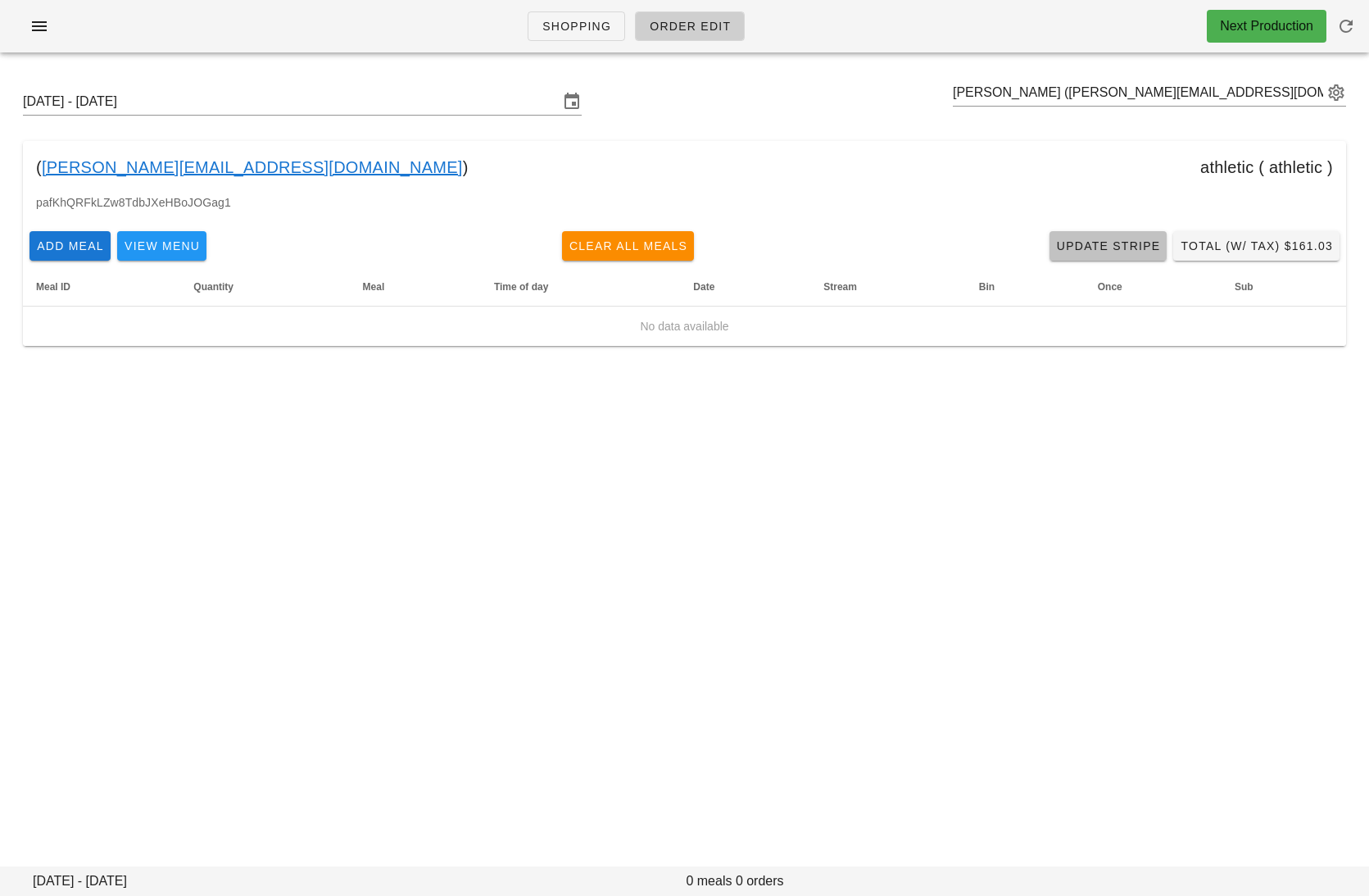
click at [1118, 244] on span "Update Stripe" at bounding box center [1109, 246] width 104 height 14
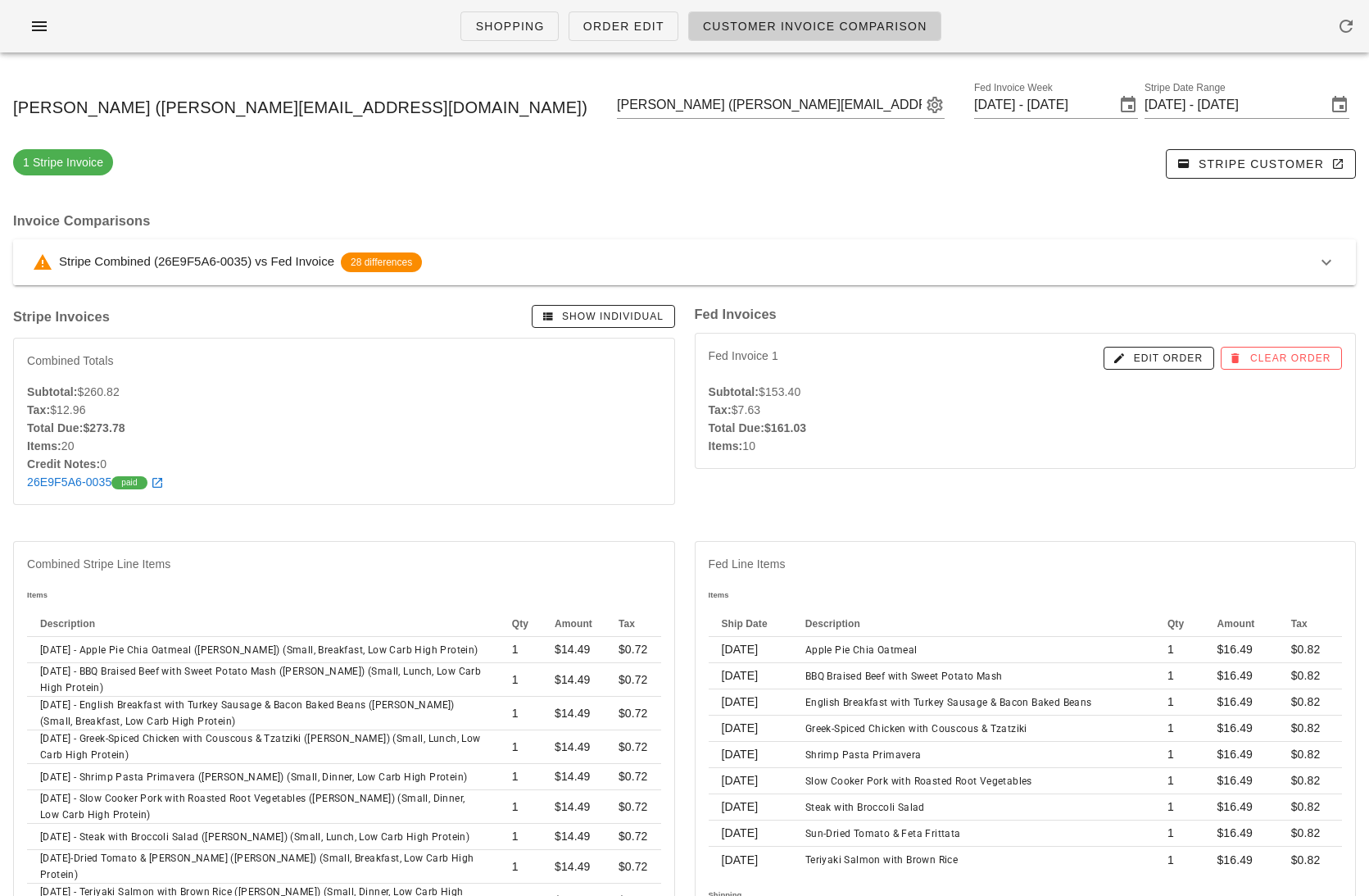
click at [623, 259] on div "Stripe Combined (26E9F5A6-0035) vs Fed Invoice 28 differences" at bounding box center [674, 262] width 1284 height 19
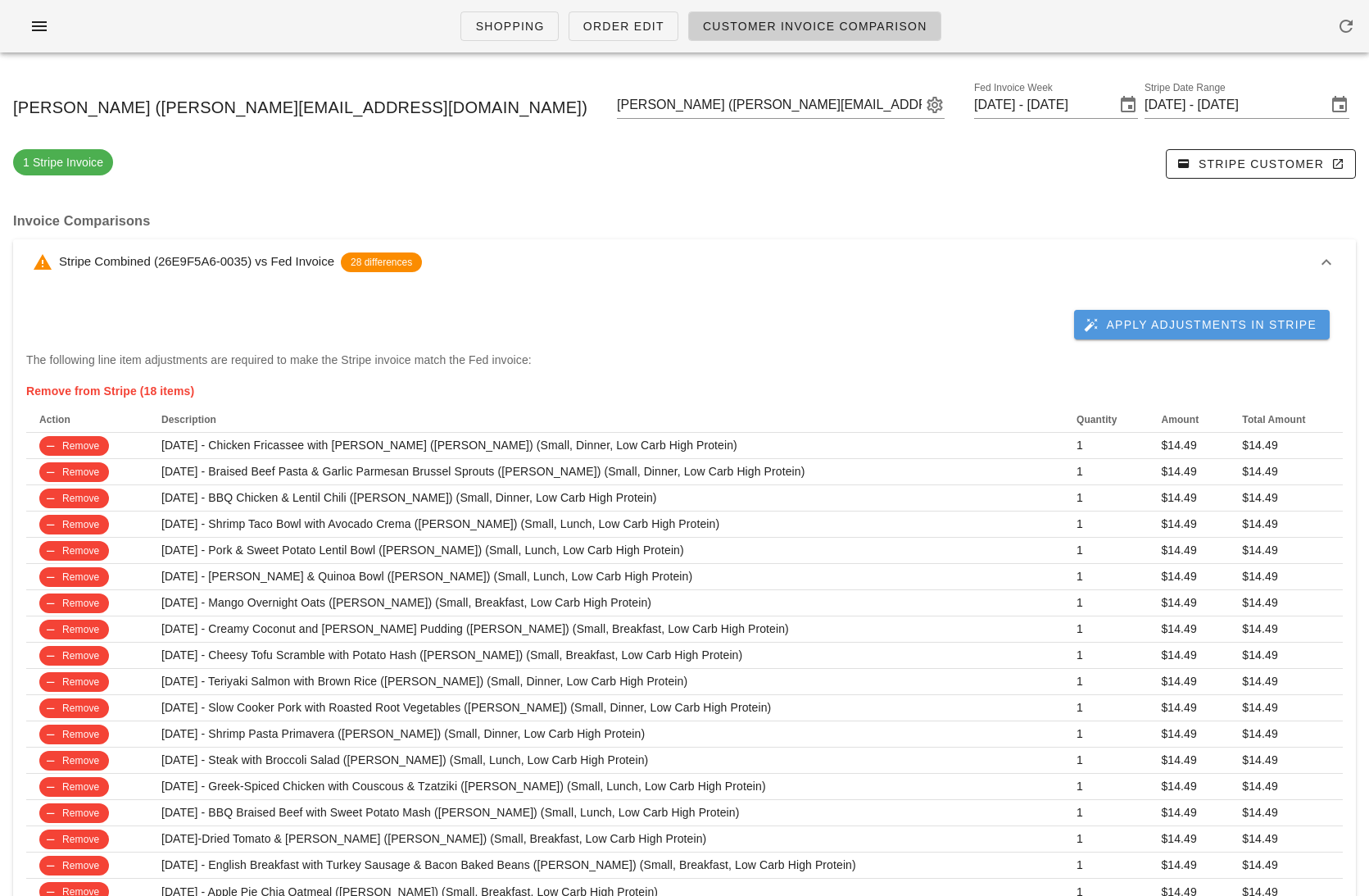
click at [1187, 313] on button "Apply Adjustments in Stripe" at bounding box center [1202, 324] width 255 height 29
